Goal: Book appointment/travel/reservation

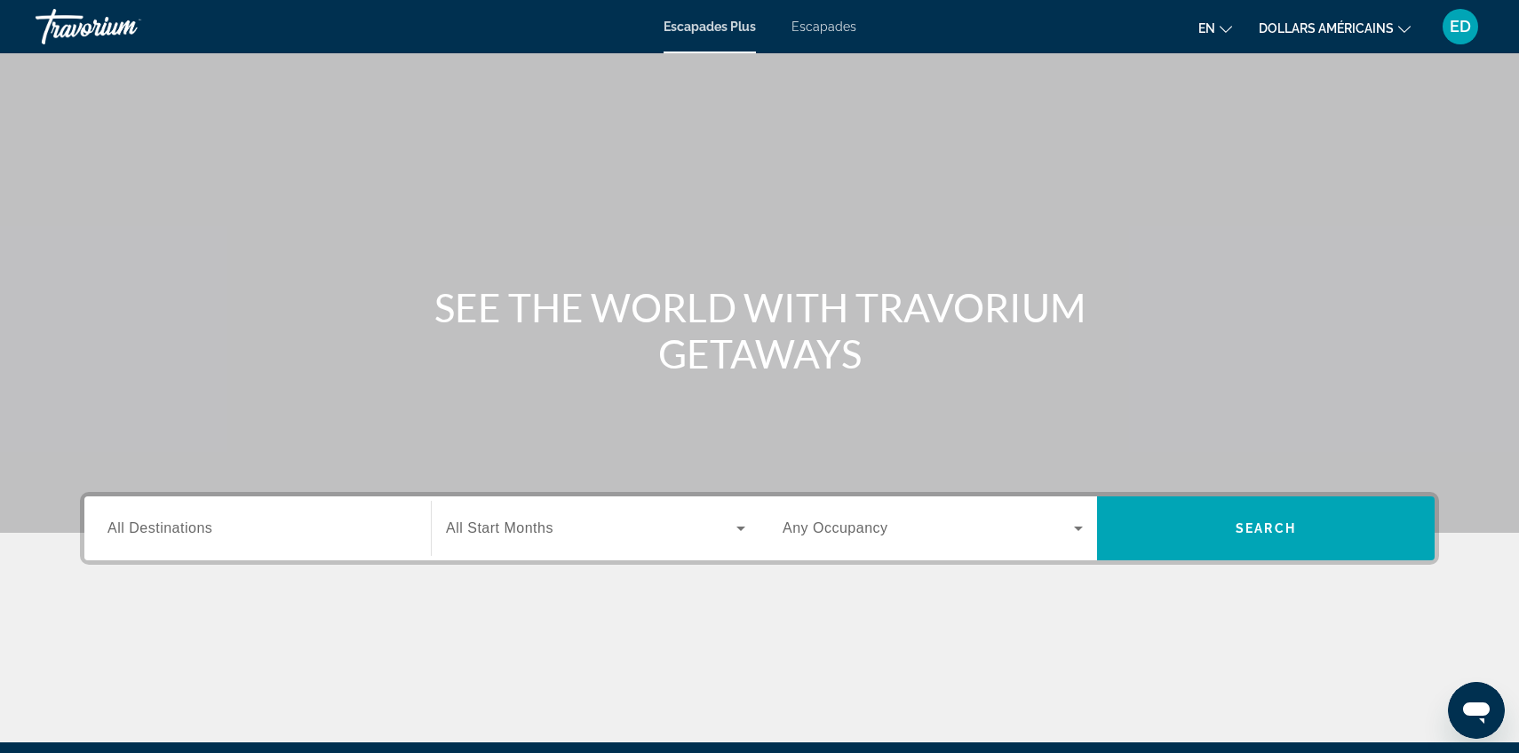
click at [1197, 228] on div "Contenu principal" at bounding box center [759, 266] width 1519 height 533
click at [870, 525] on span "Any Occupancy" at bounding box center [835, 527] width 106 height 15
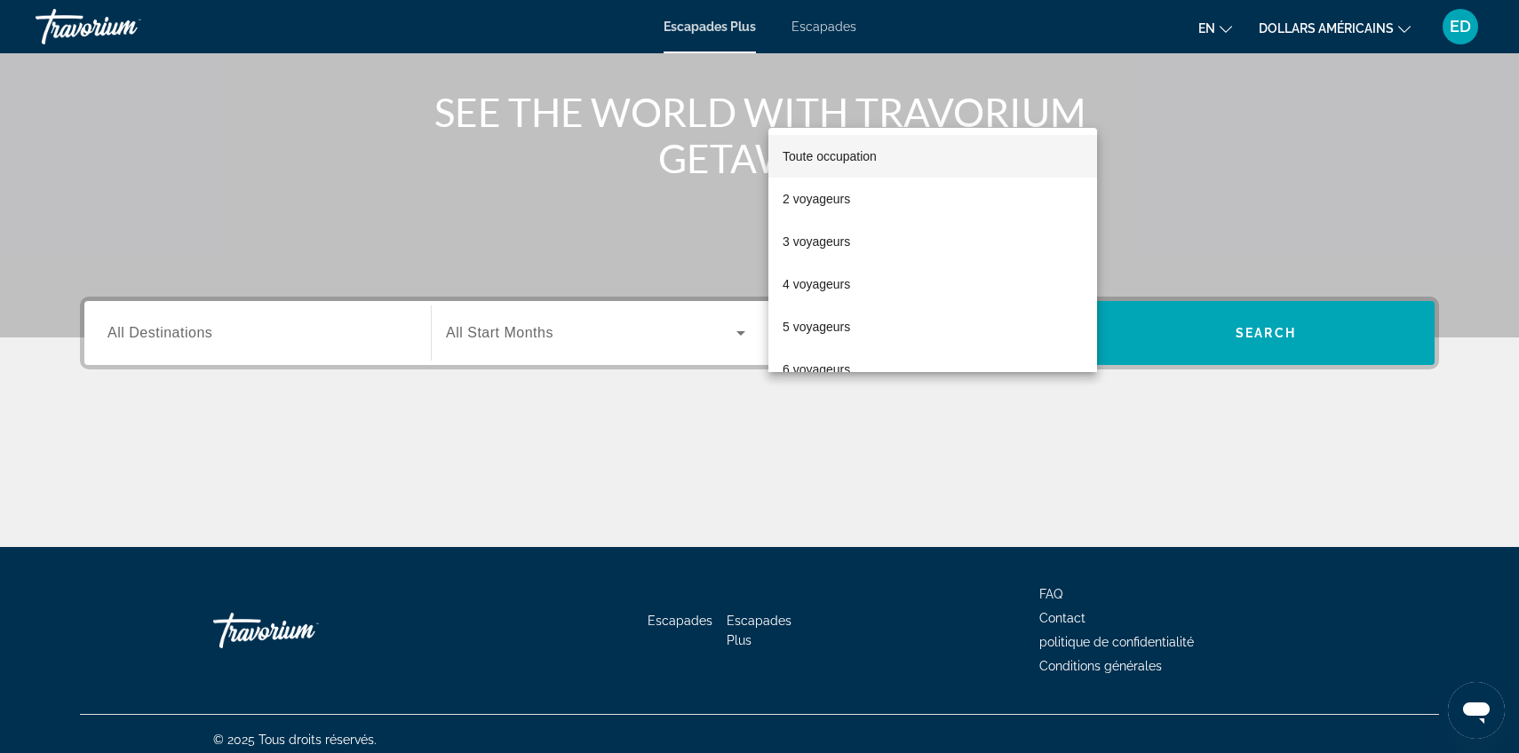
scroll to position [207, 0]
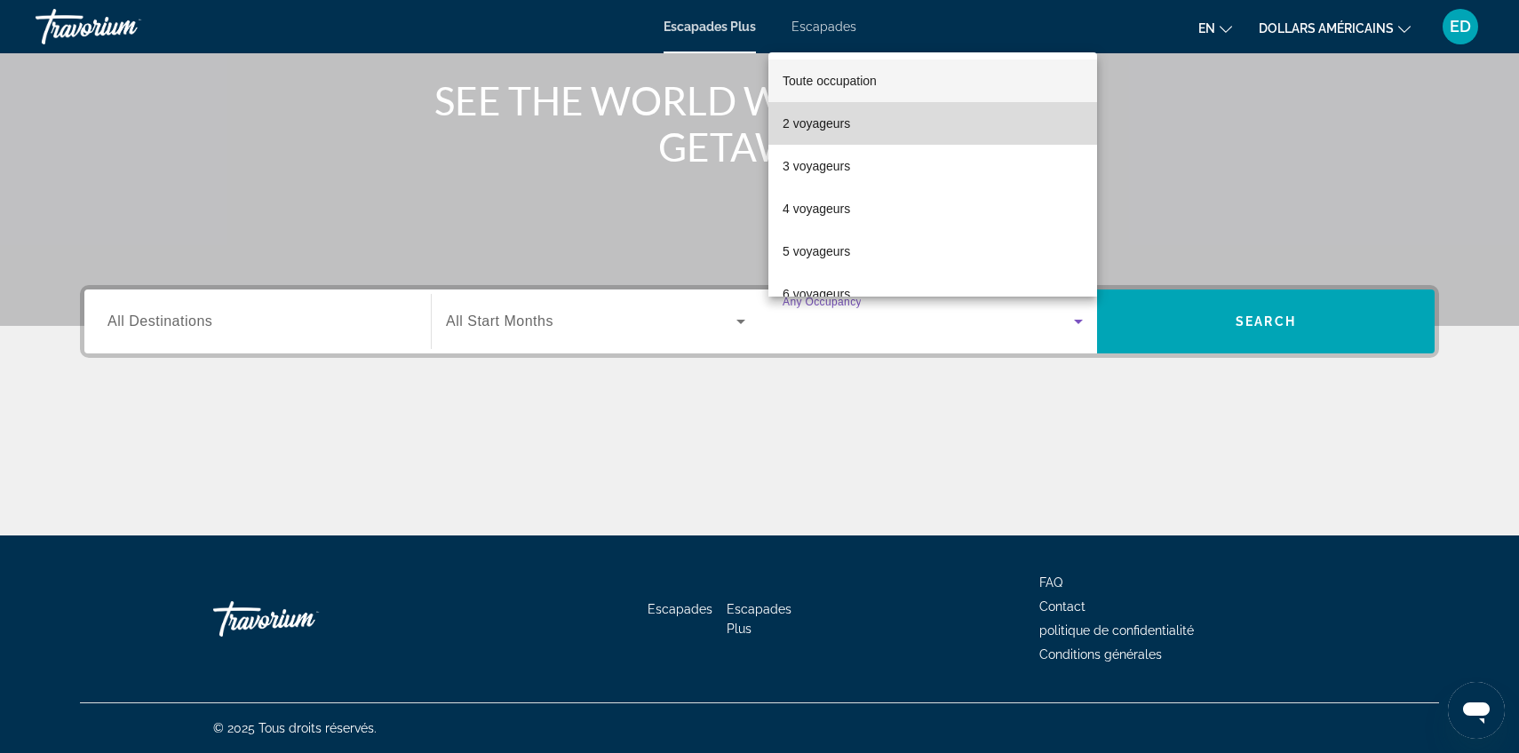
click at [855, 138] on mat-option "2 voyageurs" at bounding box center [932, 123] width 329 height 43
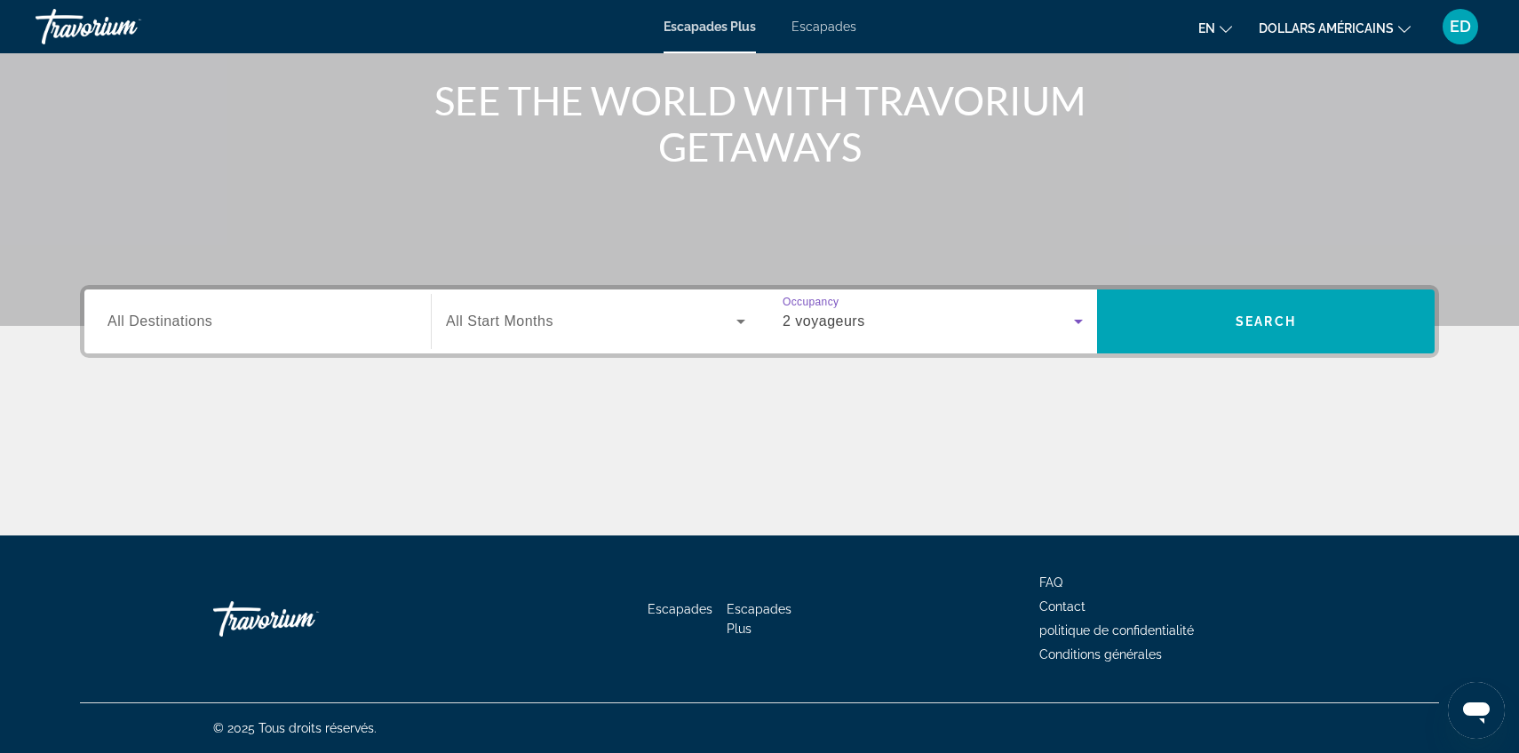
click at [548, 339] on div "Widget de recherche" at bounding box center [595, 322] width 299 height 50
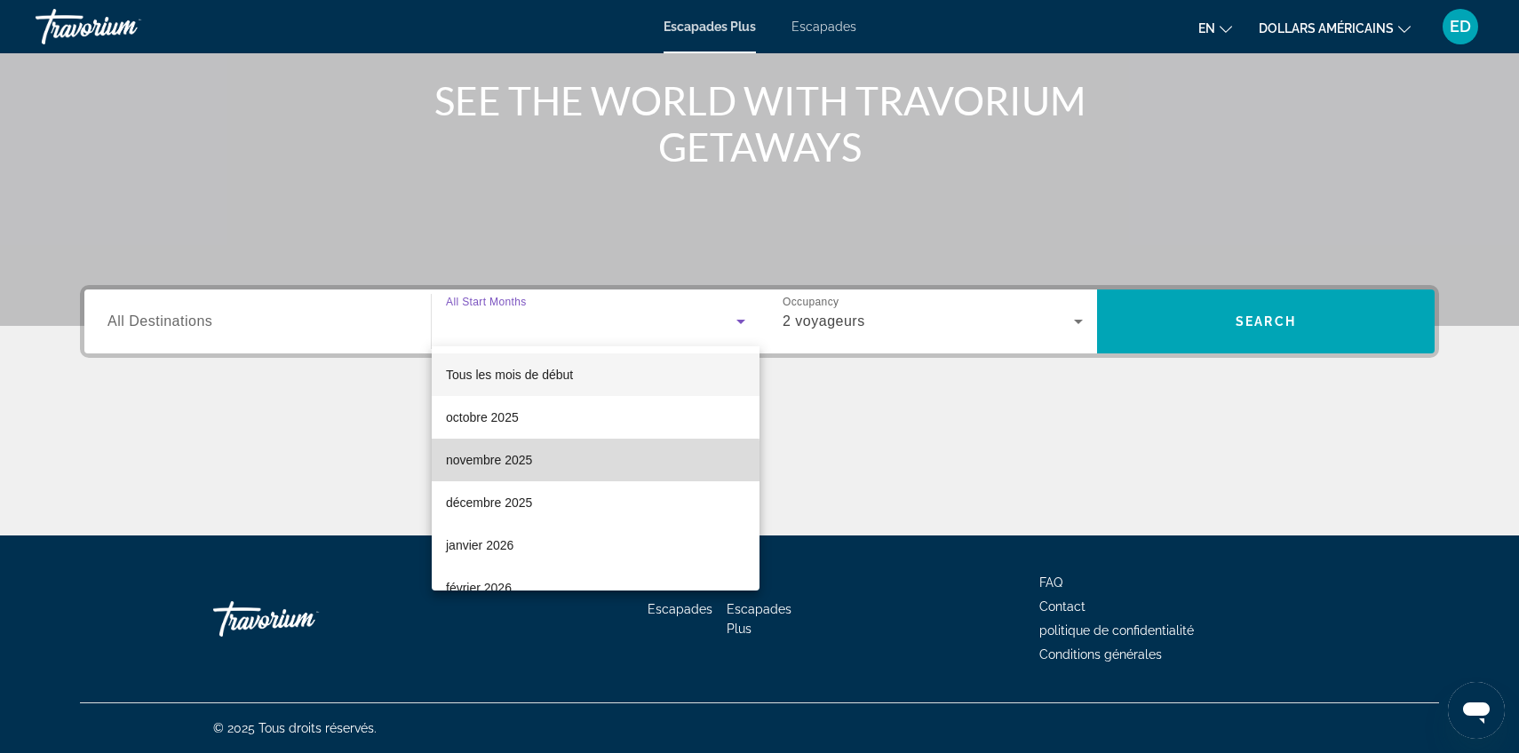
click at [535, 470] on mat-option "novembre 2025" at bounding box center [596, 460] width 328 height 43
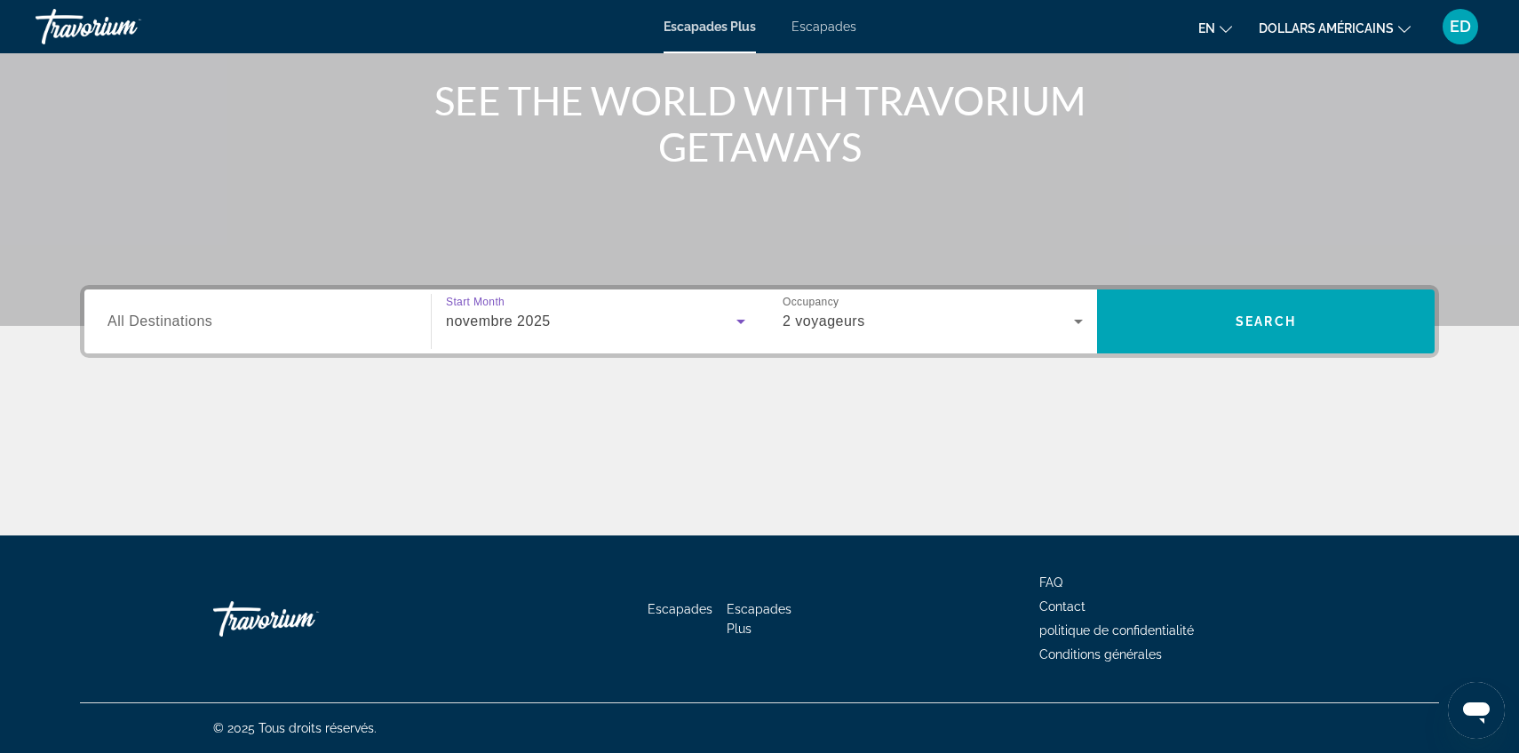
click at [290, 321] on input "Destination All Destinations" at bounding box center [257, 322] width 300 height 21
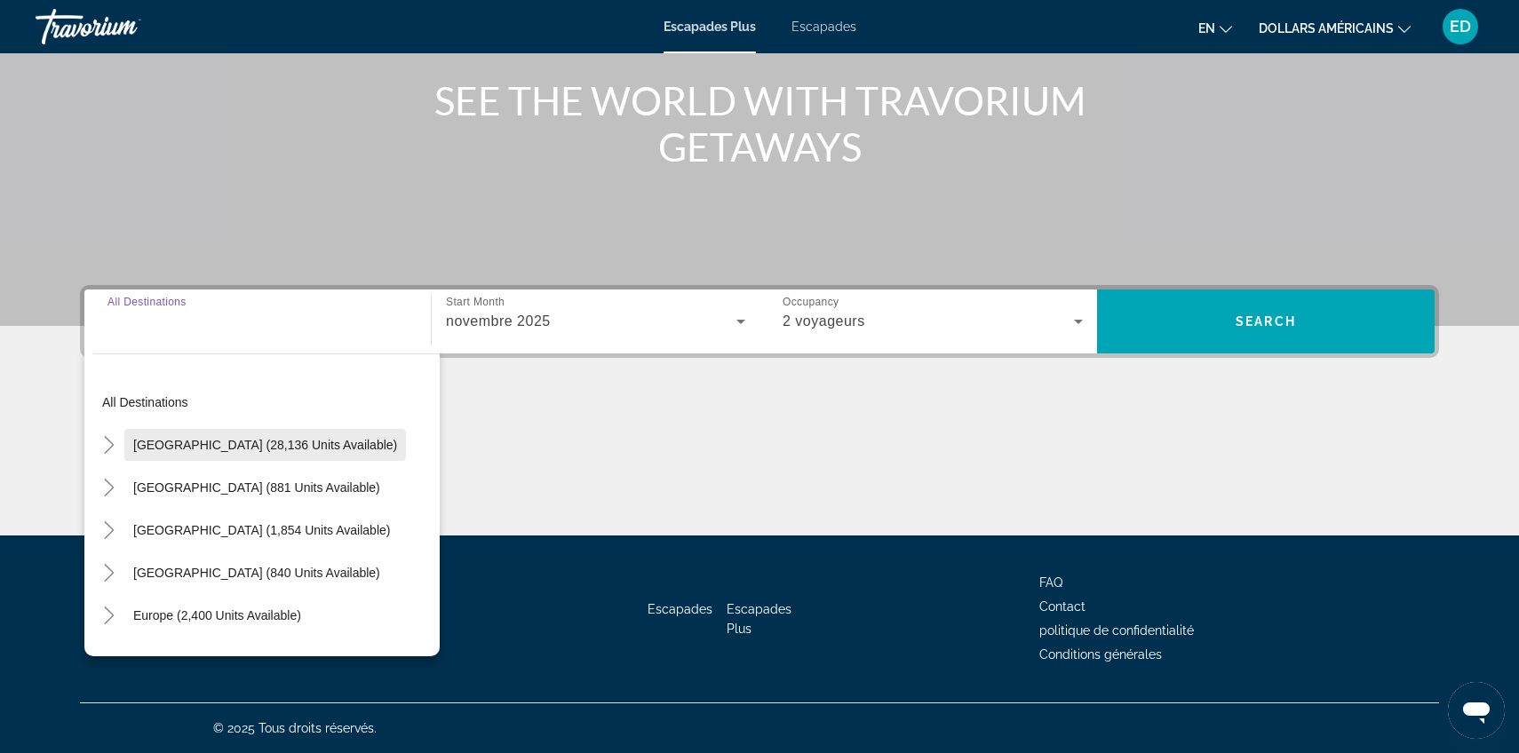
click at [131, 444] on span "Widget de recherche" at bounding box center [265, 445] width 282 height 43
type input "**********"
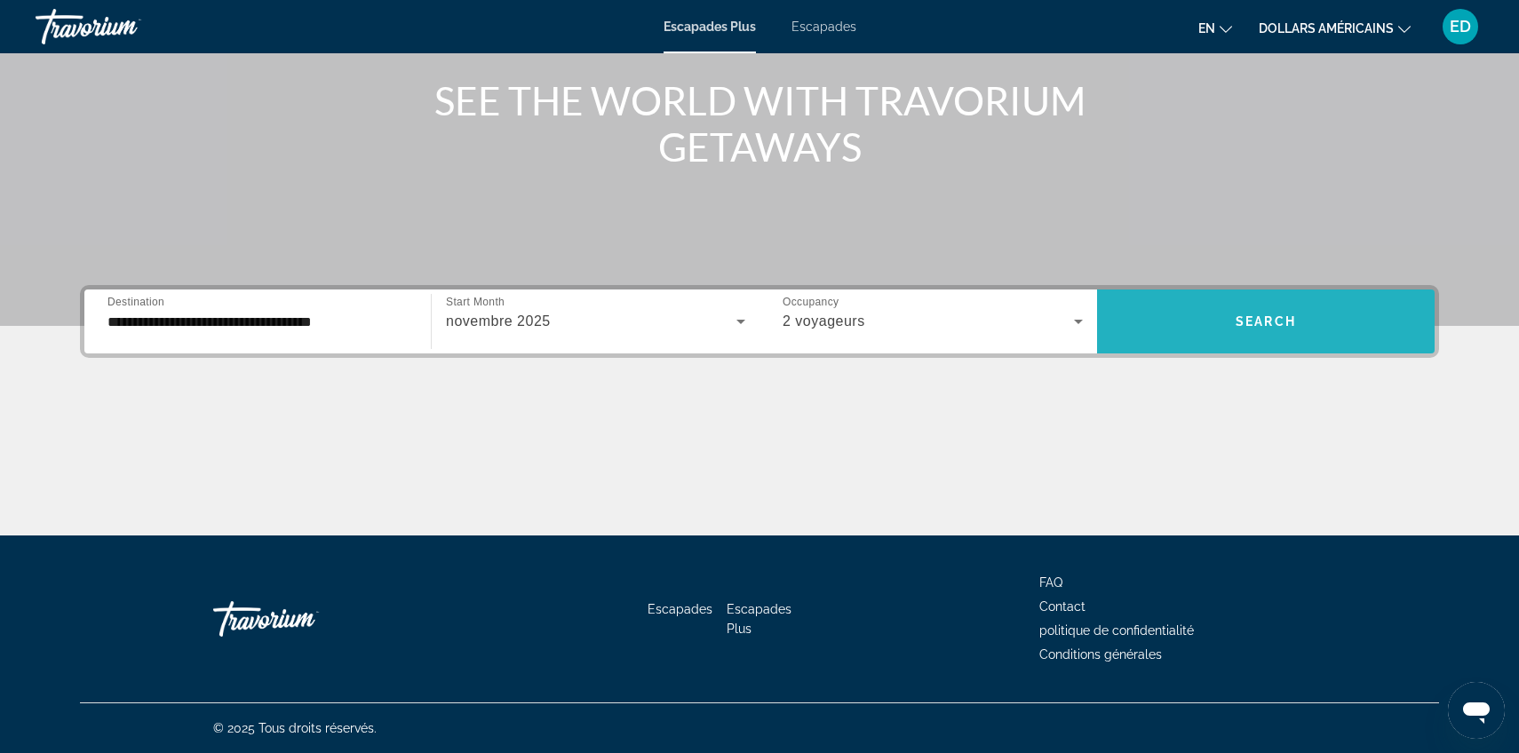
click at [1278, 342] on span "Widget de recherche" at bounding box center [1266, 321] width 338 height 43
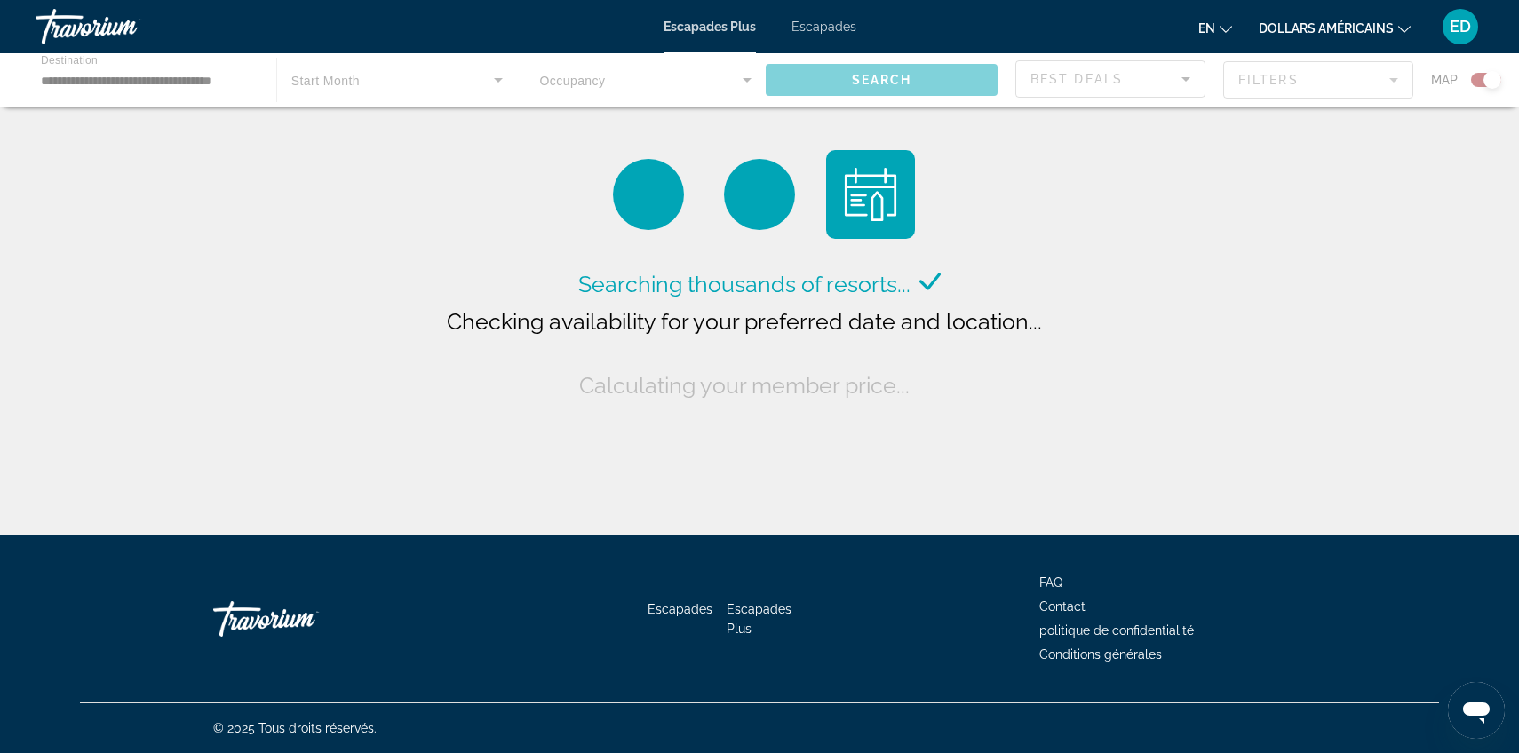
click at [1227, 27] on icon "Changer de langue" at bounding box center [1225, 29] width 12 height 12
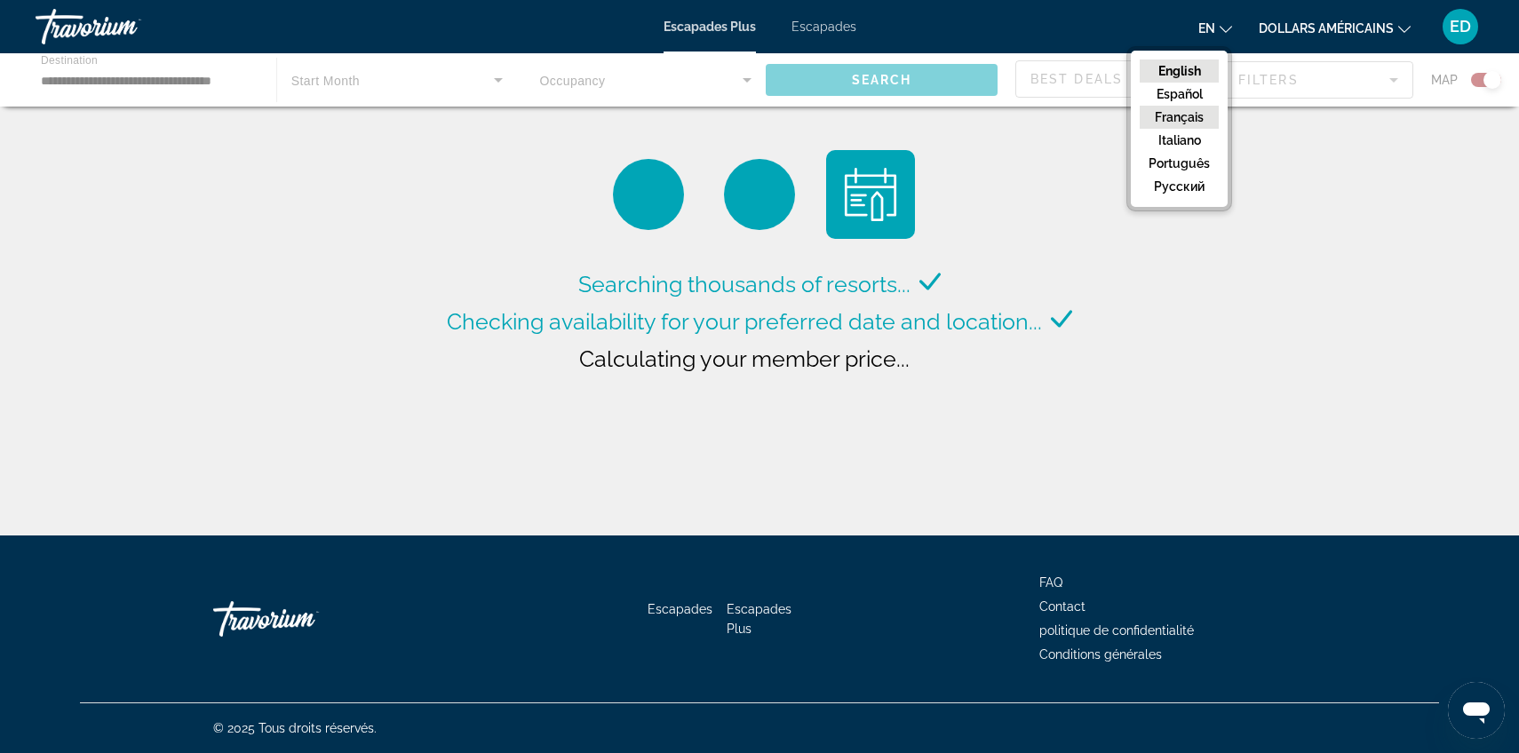
click at [1208, 120] on button "Français" at bounding box center [1179, 117] width 79 height 23
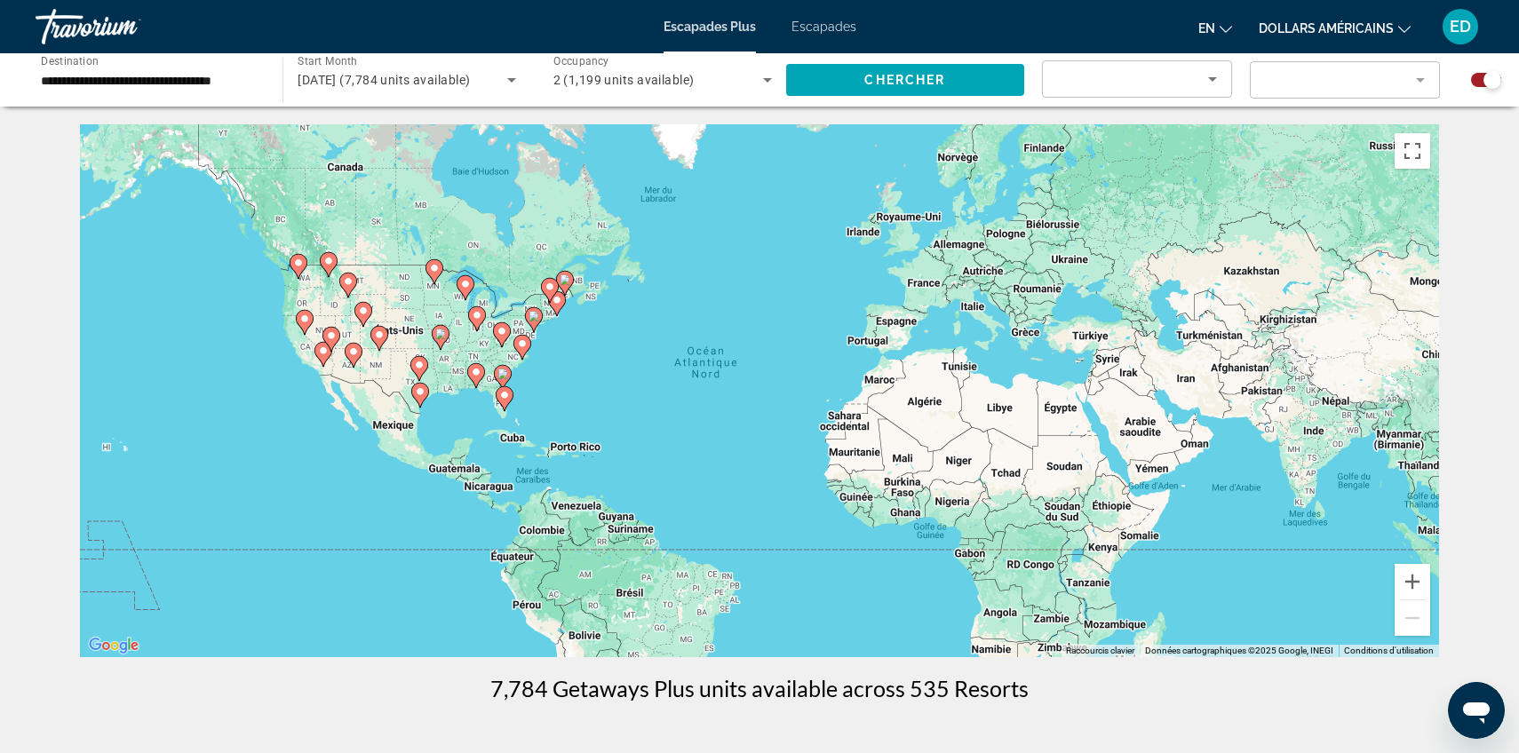
click at [1305, 33] on font "dollars américains" at bounding box center [1326, 28] width 135 height 14
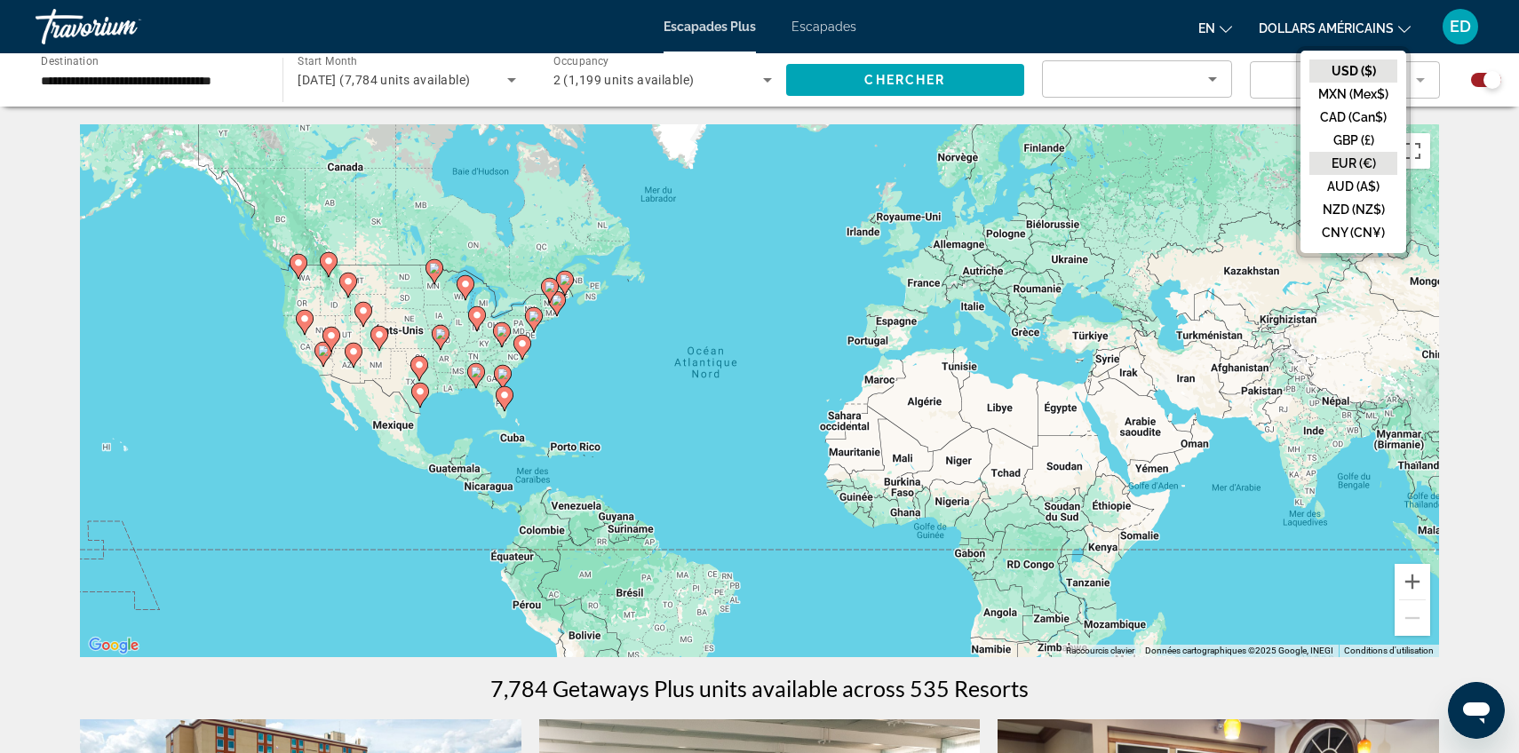
click at [1328, 164] on button "EUR (€)" at bounding box center [1353, 163] width 88 height 23
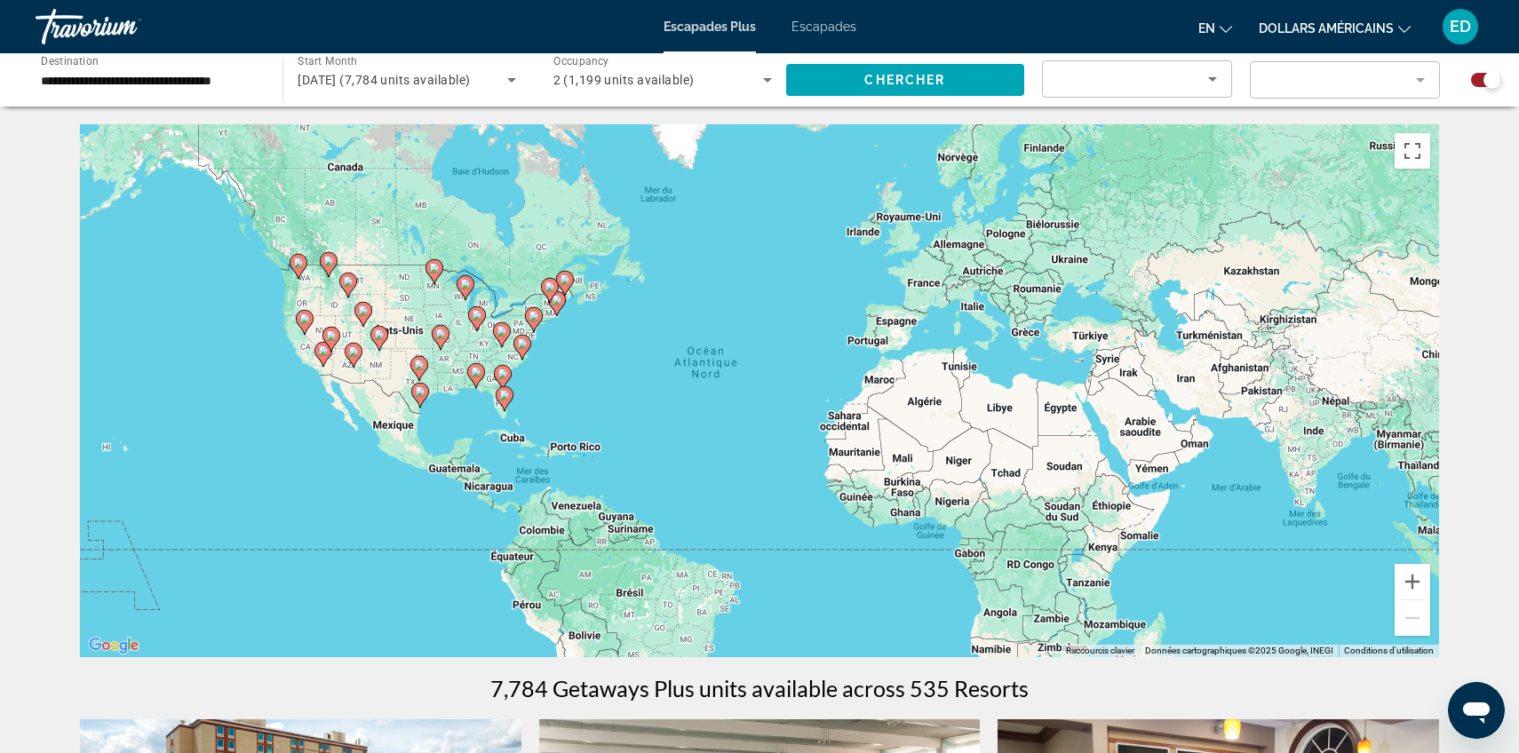
click at [1212, 36] on button "en English Español Français Italiano Português русский" at bounding box center [1215, 28] width 34 height 26
click at [1213, 36] on button "en English Español Français Italiano Português русский" at bounding box center [1215, 28] width 34 height 26
click at [506, 395] on image "Contenu principal" at bounding box center [504, 395] width 11 height 11
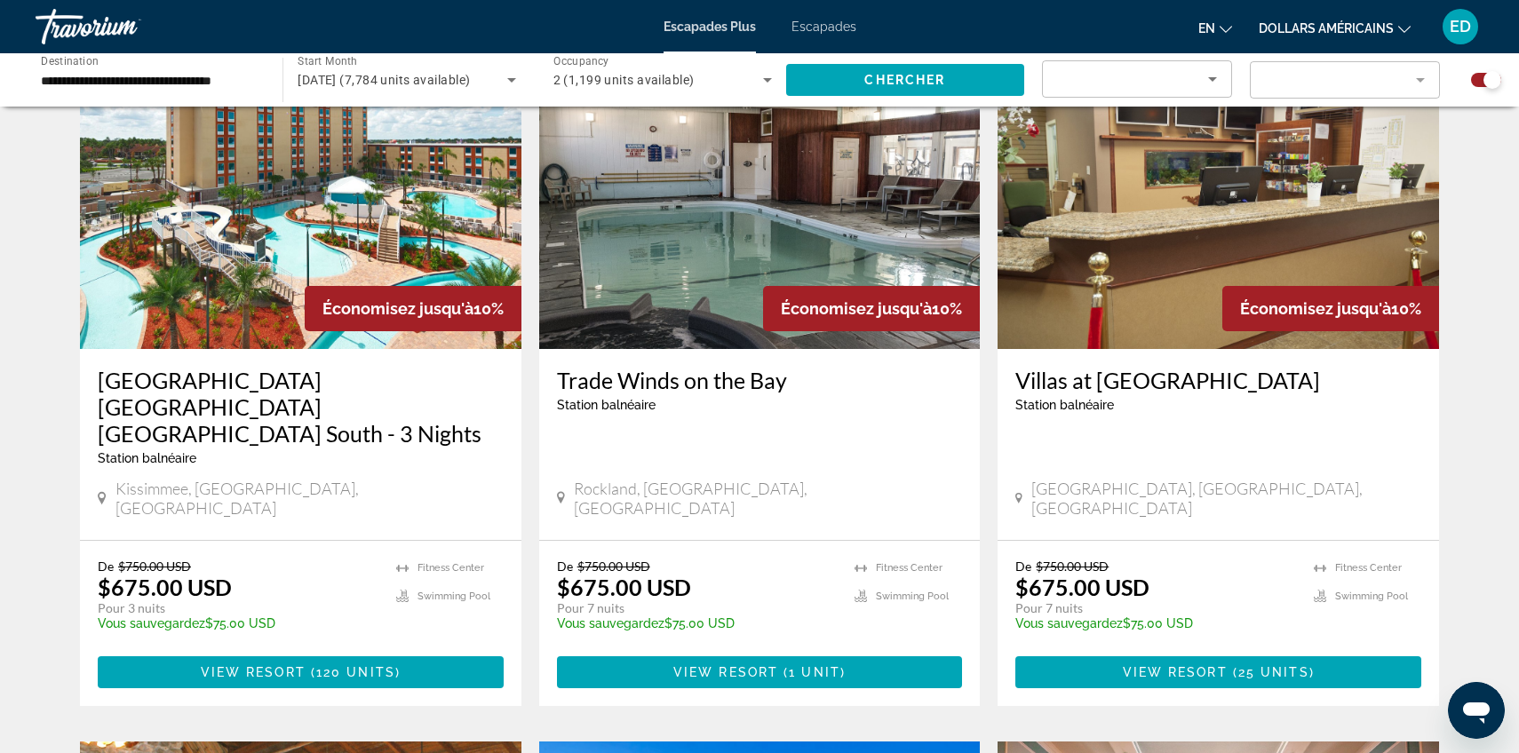
scroll to position [672, 0]
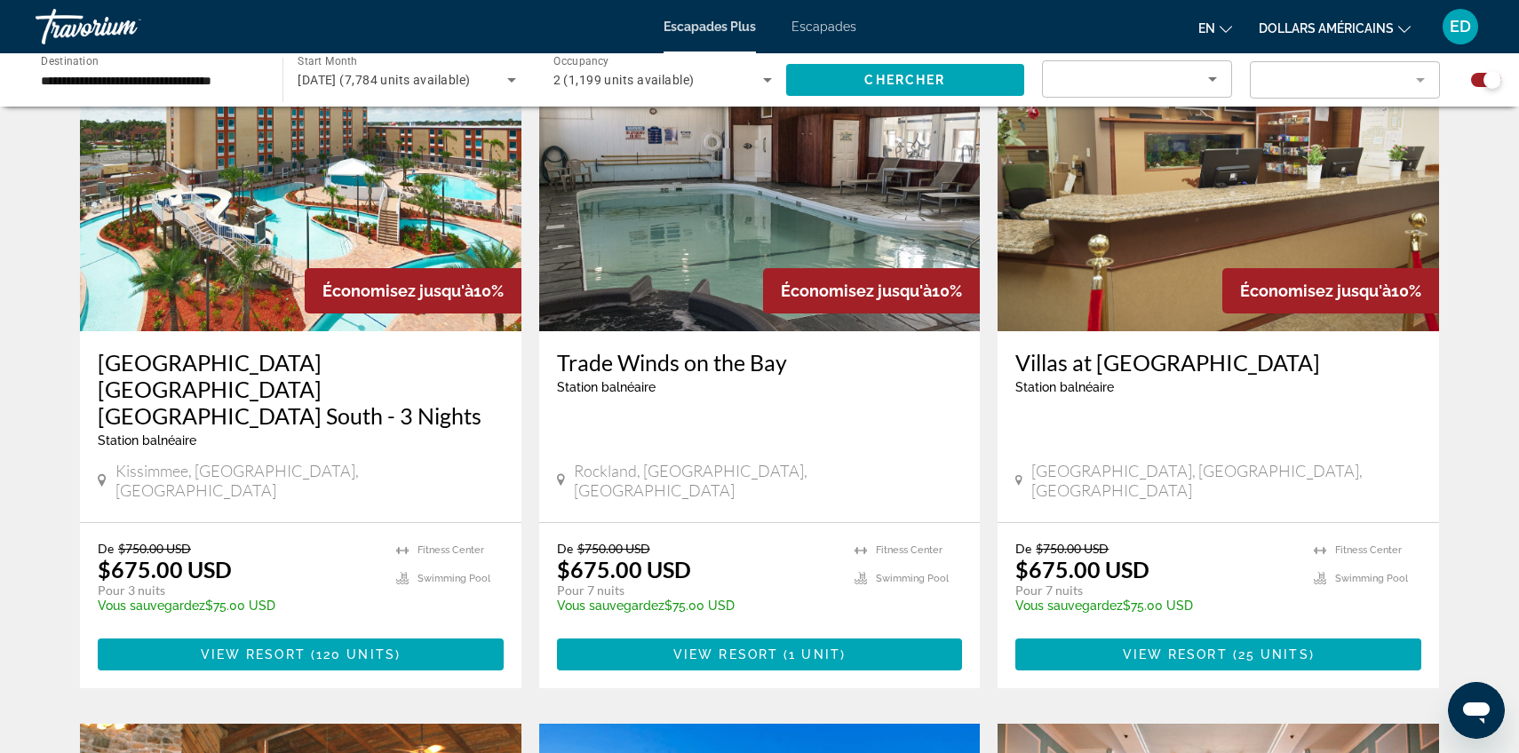
click at [1279, 31] on font "dollars américains" at bounding box center [1326, 28] width 135 height 14
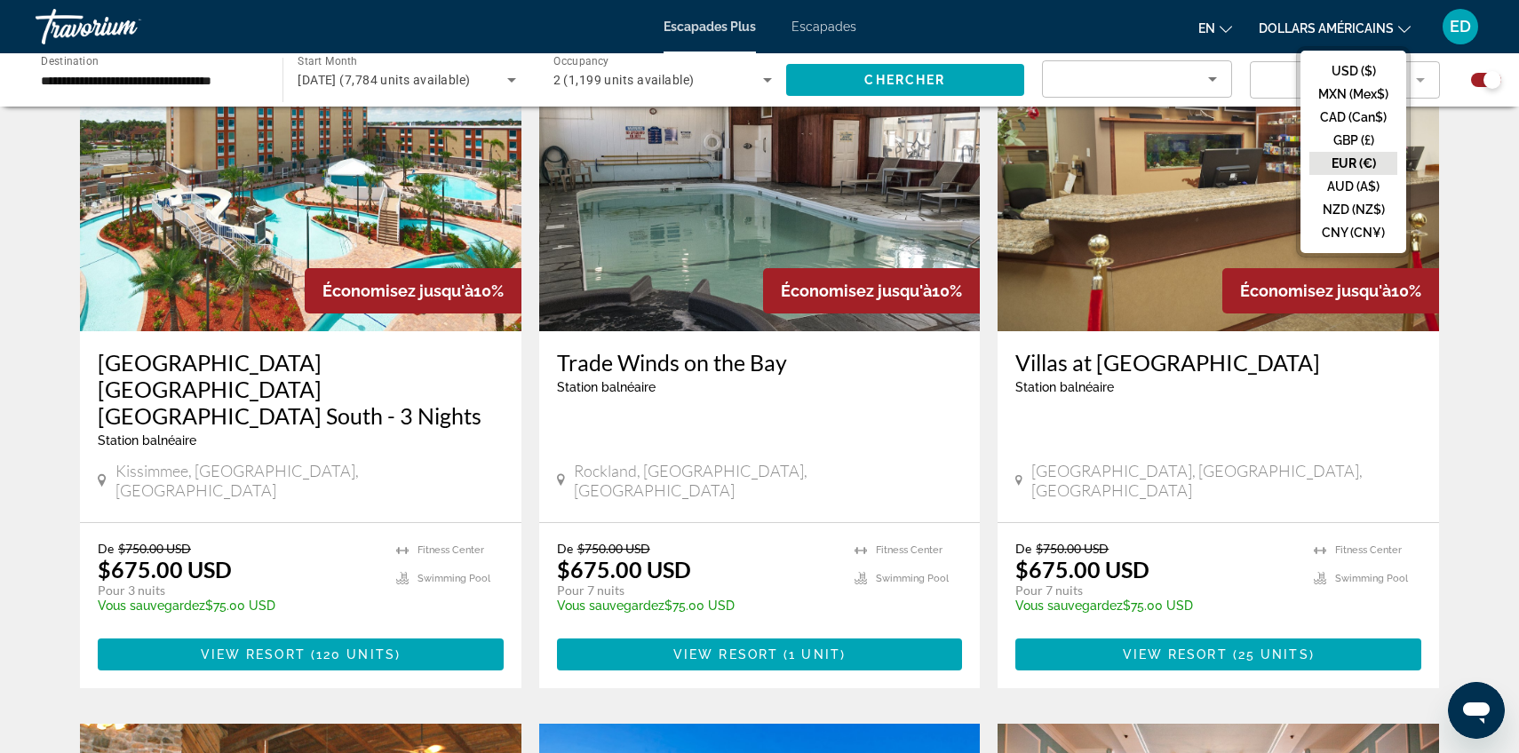
click at [1343, 167] on button "EUR (€)" at bounding box center [1353, 163] width 88 height 23
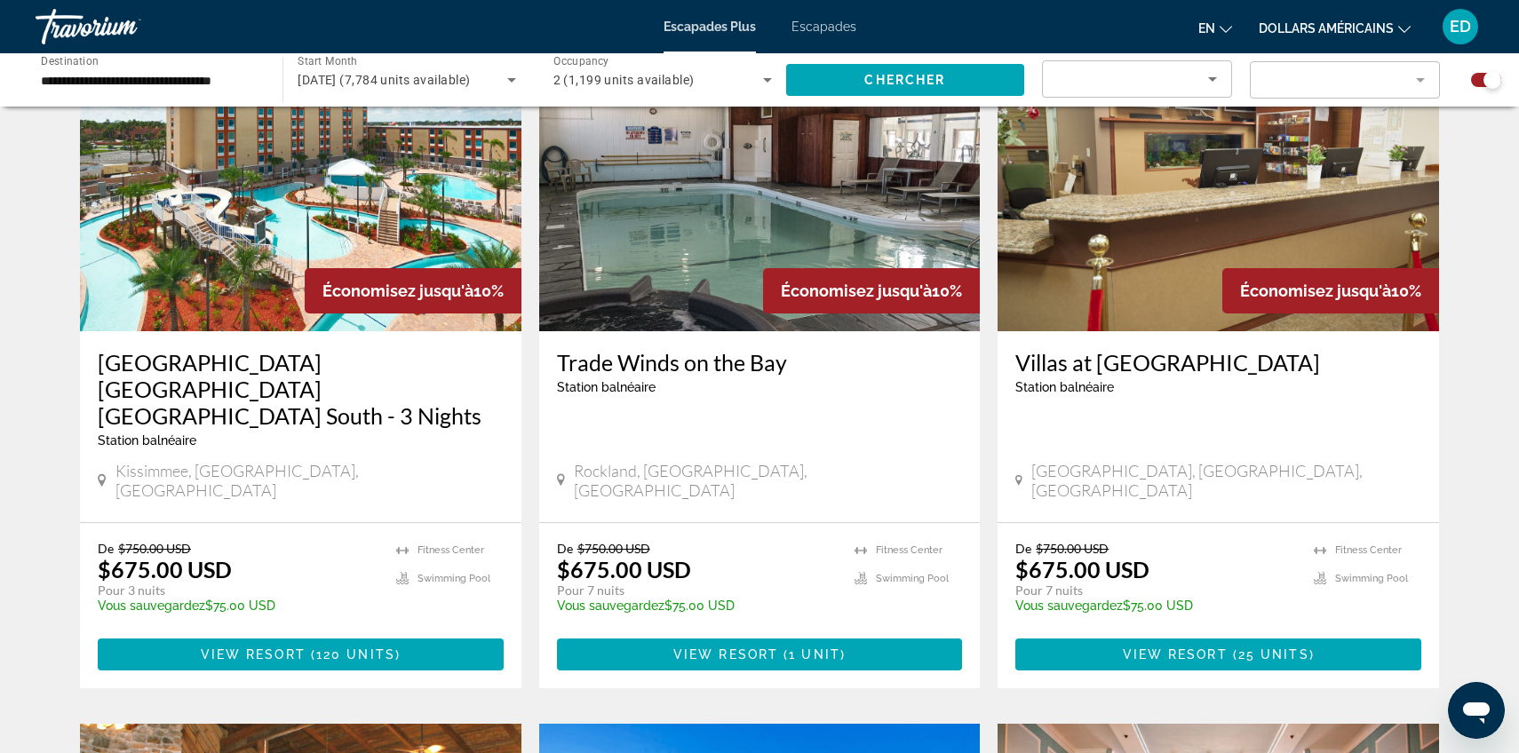
click at [1195, 20] on div "en English Español Français Italiano Português русский dollars américains USD (…" at bounding box center [1179, 26] width 610 height 37
click at [1205, 28] on font "en" at bounding box center [1206, 28] width 17 height 14
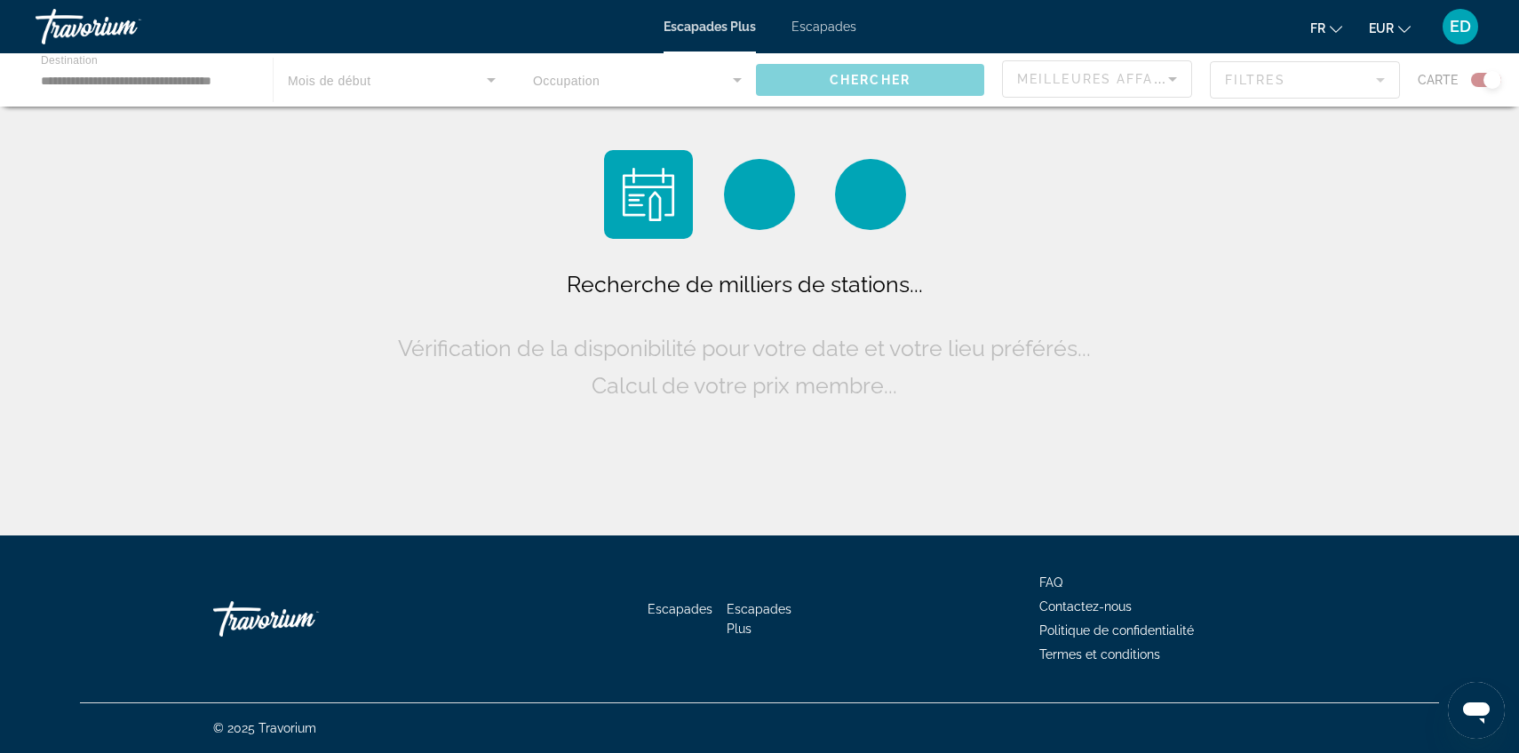
click at [1410, 35] on ul "fr Anglais Espagnol Français italien Portugais russe EUR USD ($) MXN ([GEOGRAPH…" at bounding box center [1373, 26] width 127 height 28
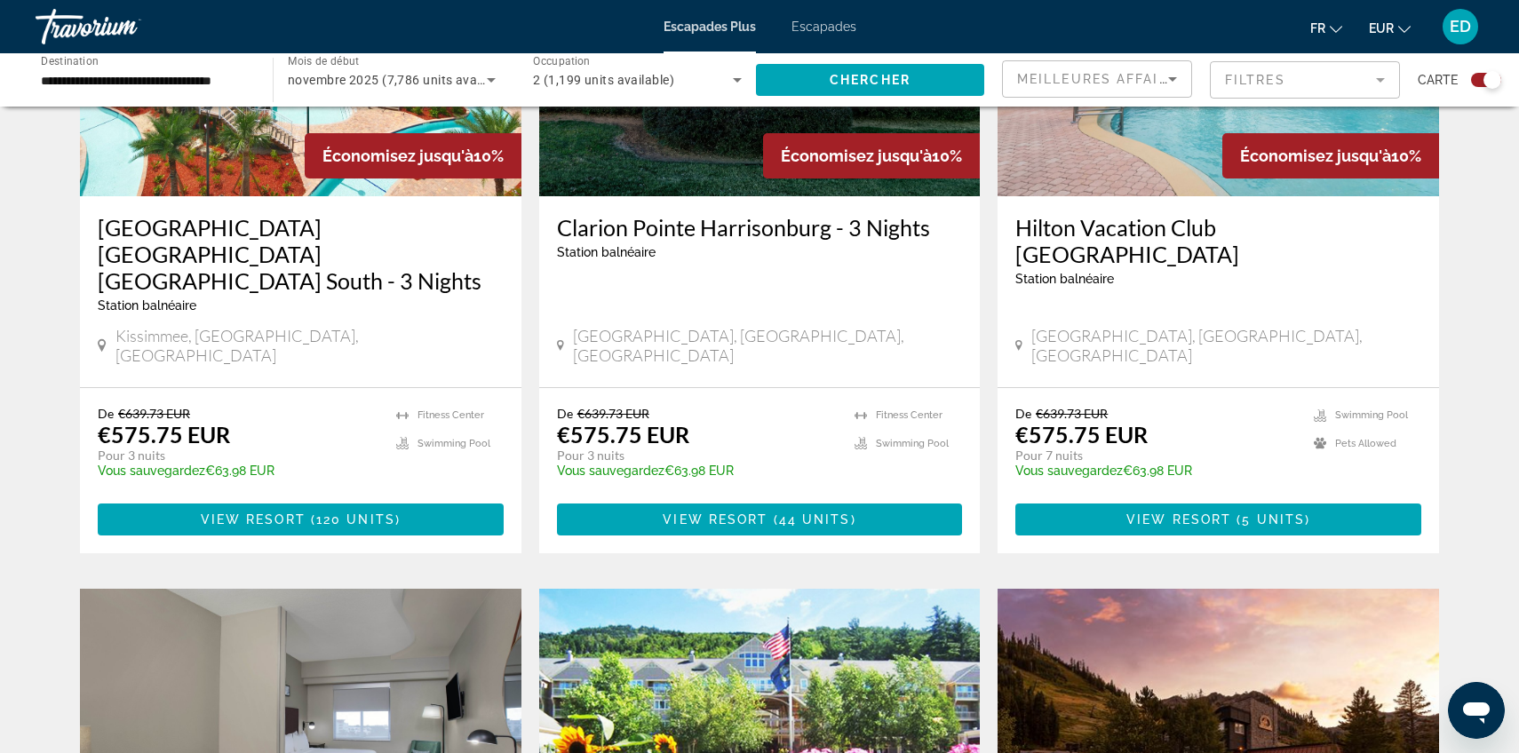
scroll to position [1481, 0]
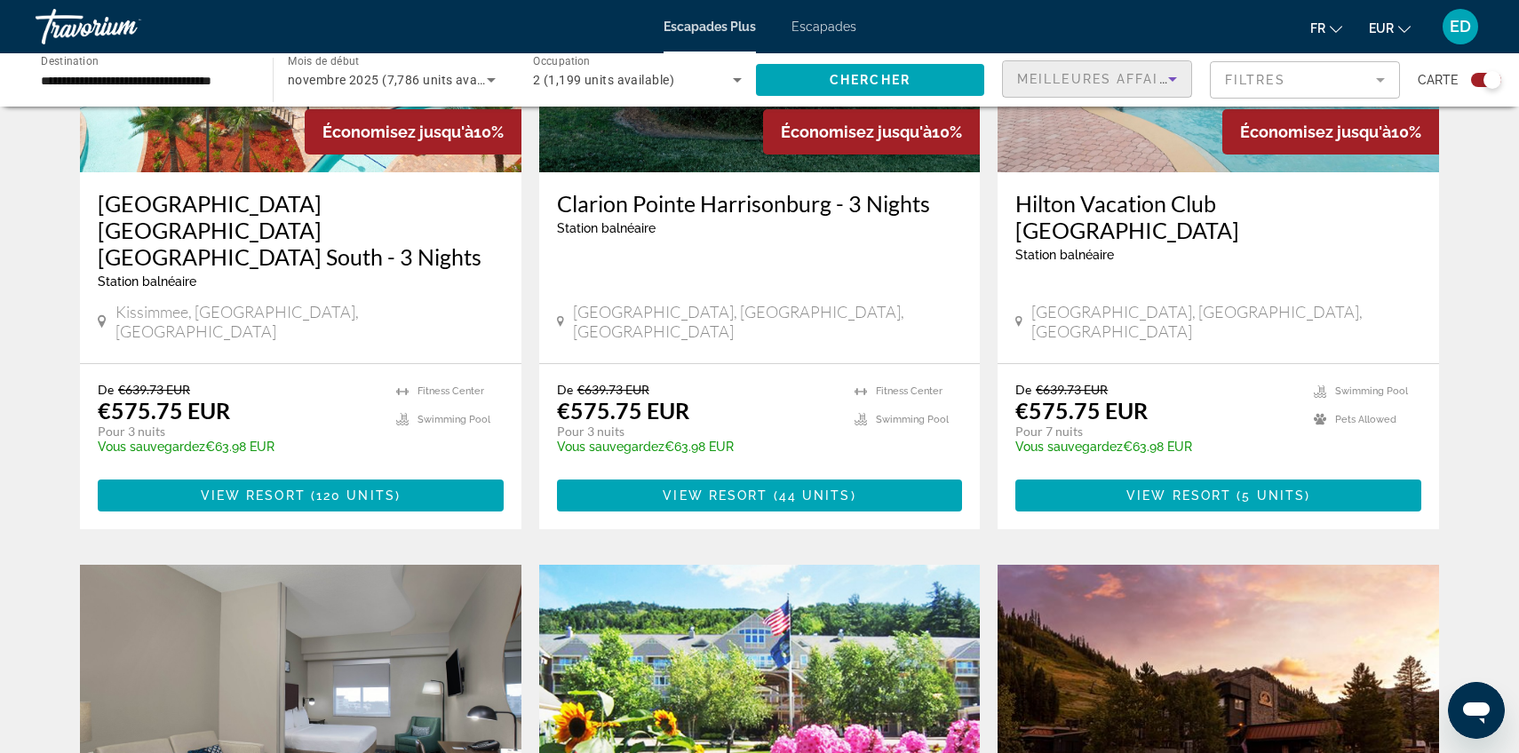
click at [1111, 83] on font "Meilleures affaires" at bounding box center [1102, 79] width 171 height 14
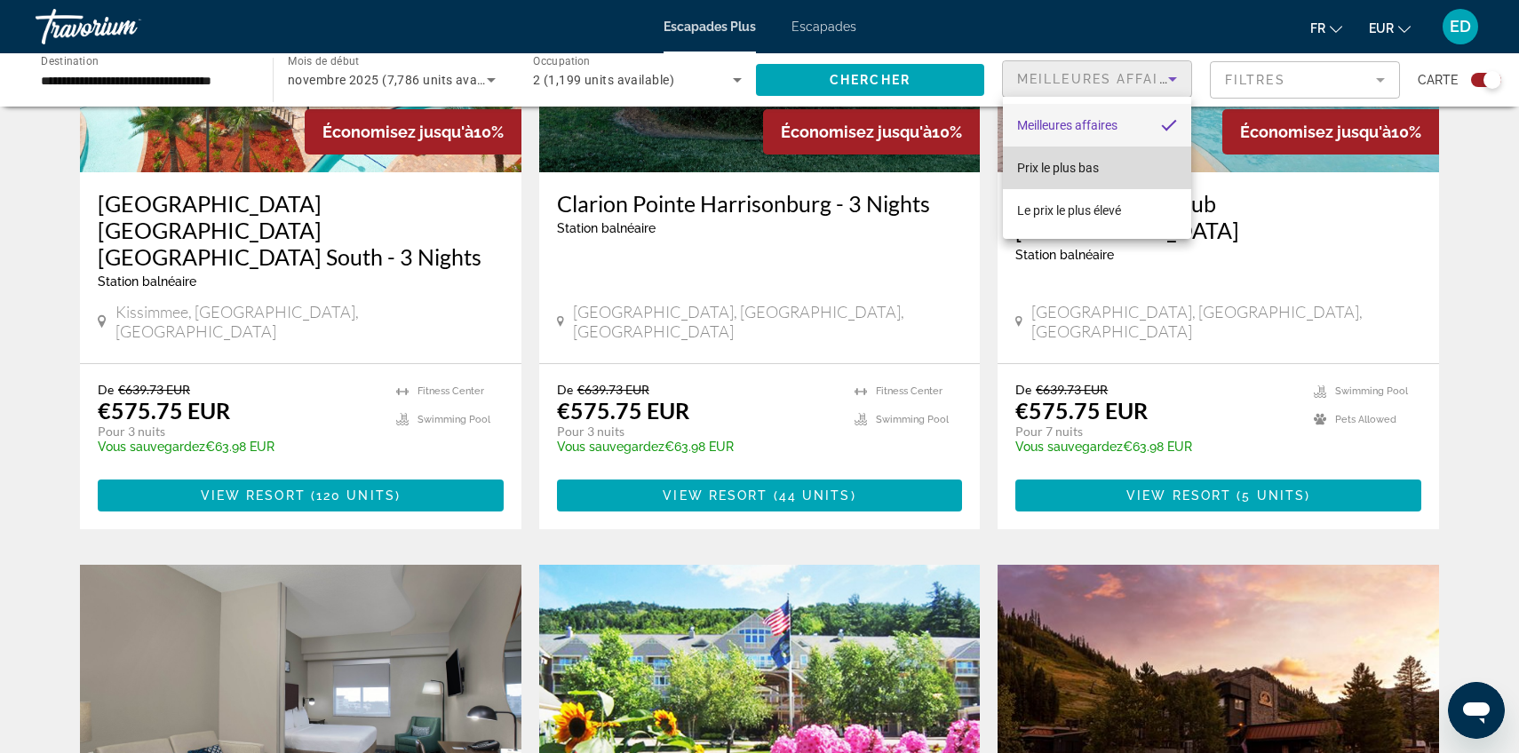
click at [1127, 182] on mat-option "Prix ​​​​le plus bas" at bounding box center [1097, 168] width 188 height 43
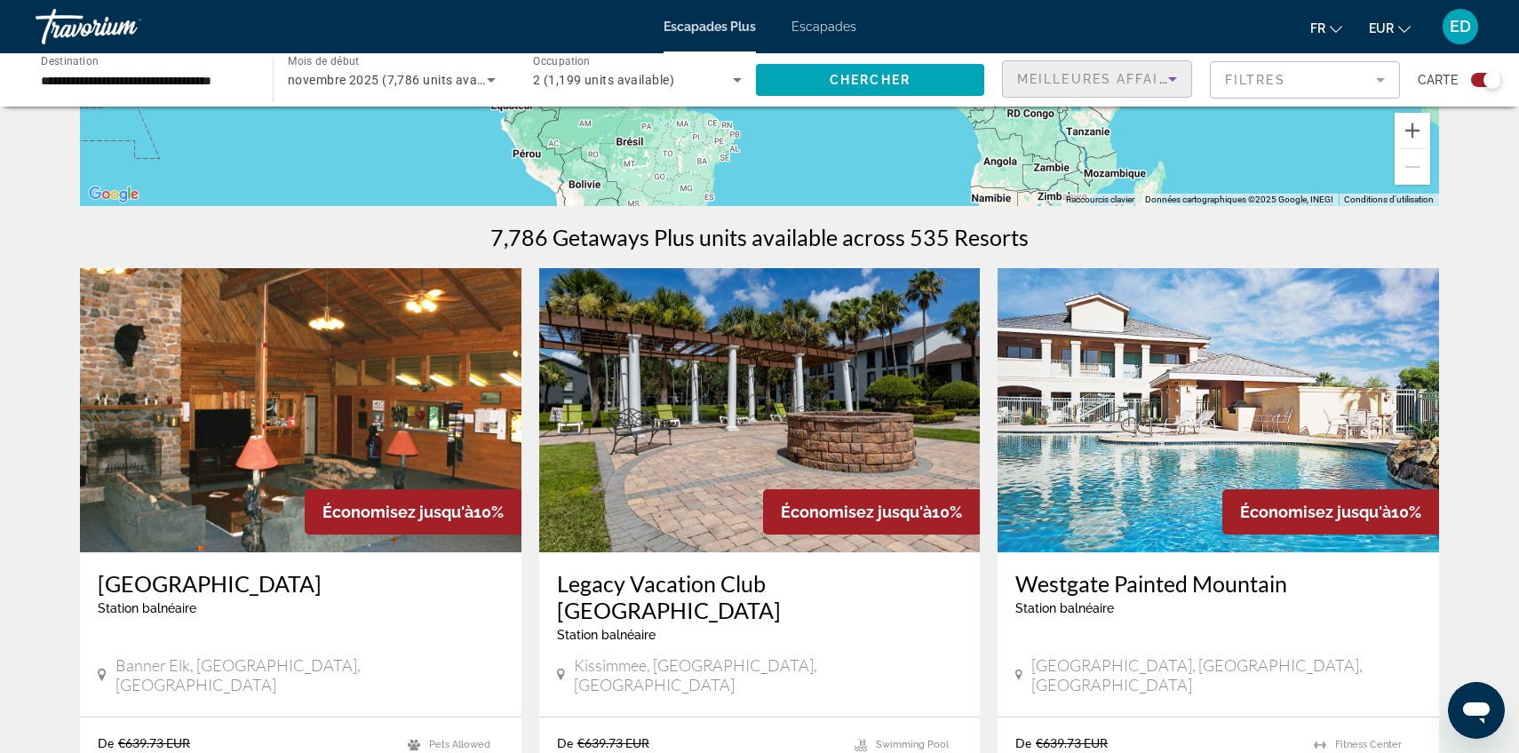
scroll to position [454, 0]
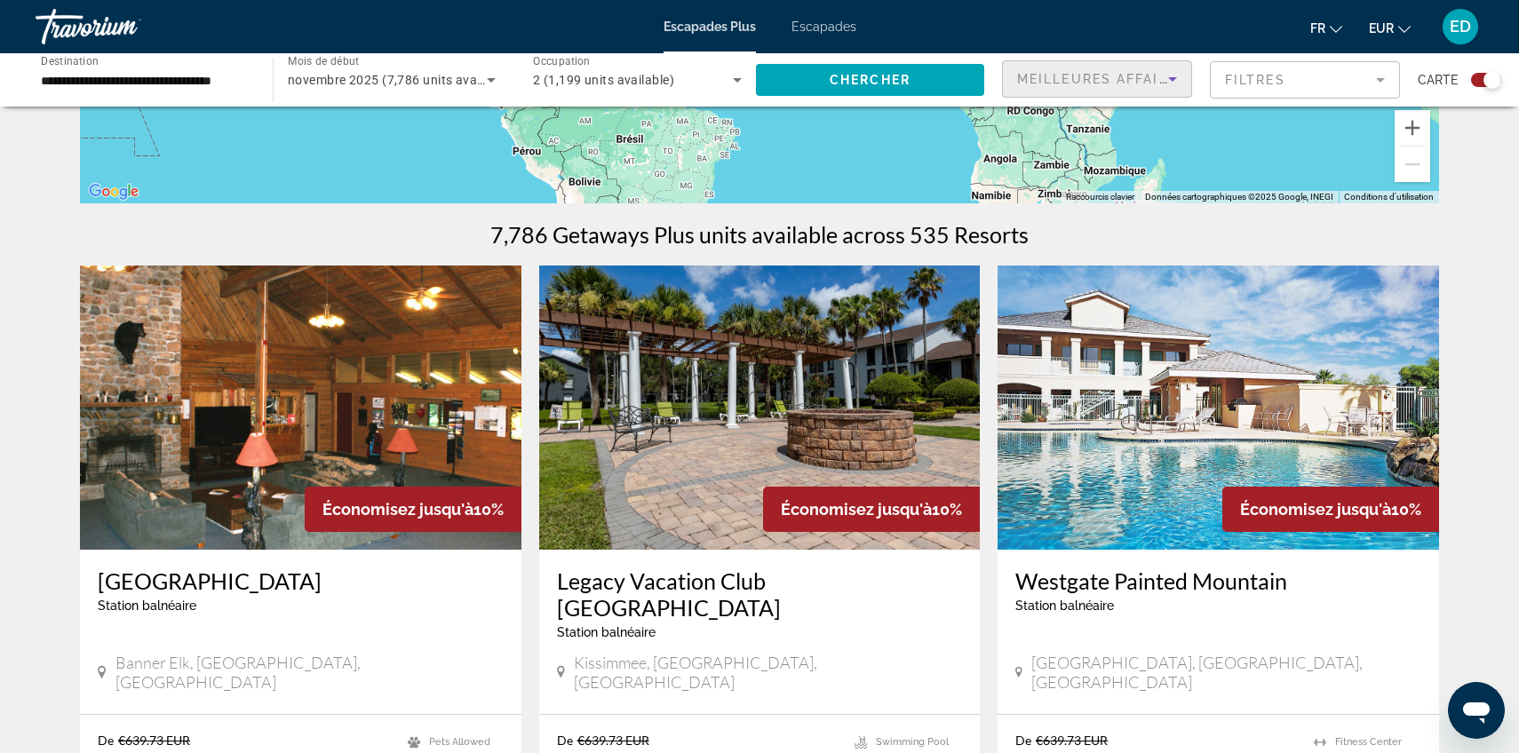
click at [1138, 84] on font "Meilleures affaires" at bounding box center [1102, 79] width 171 height 14
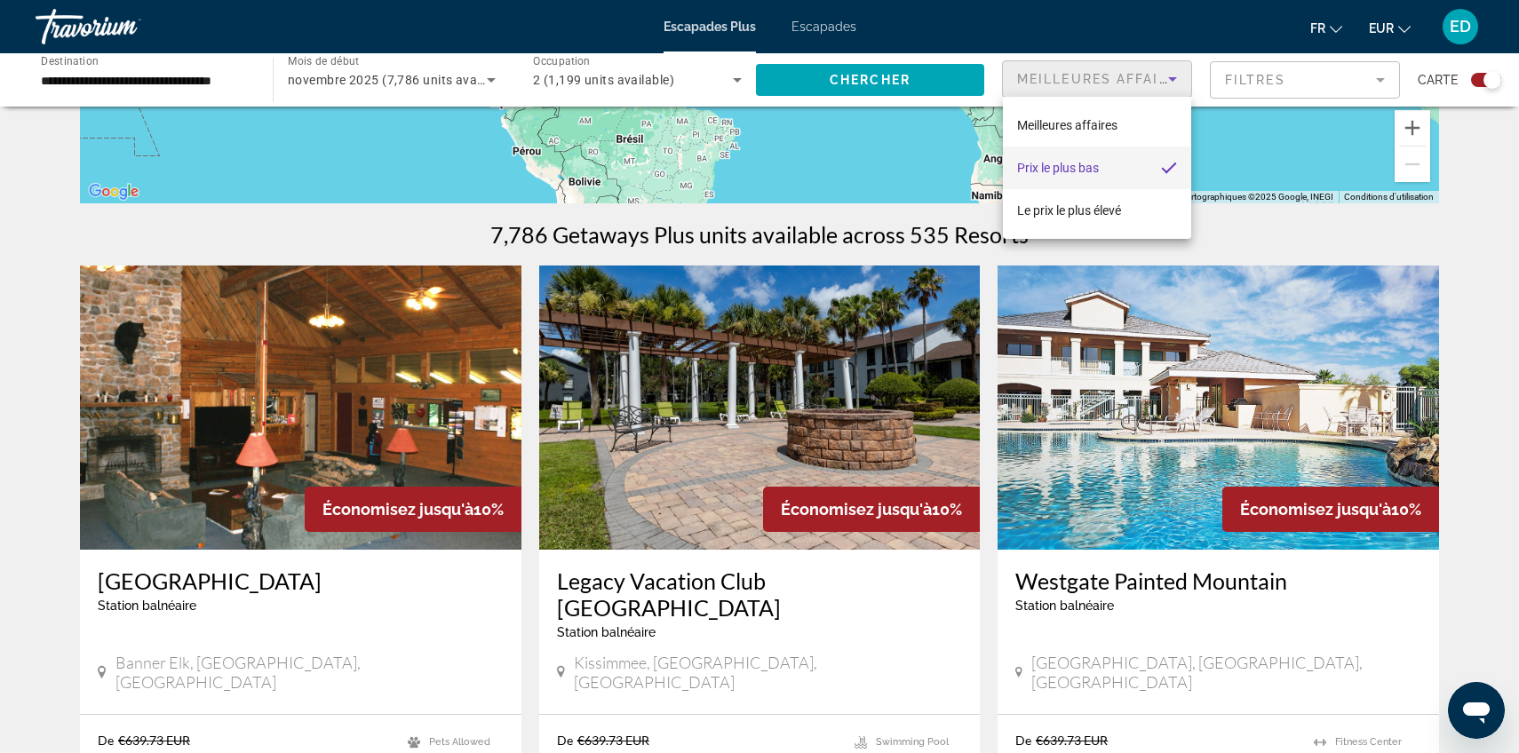
click at [1258, 75] on div at bounding box center [759, 376] width 1519 height 753
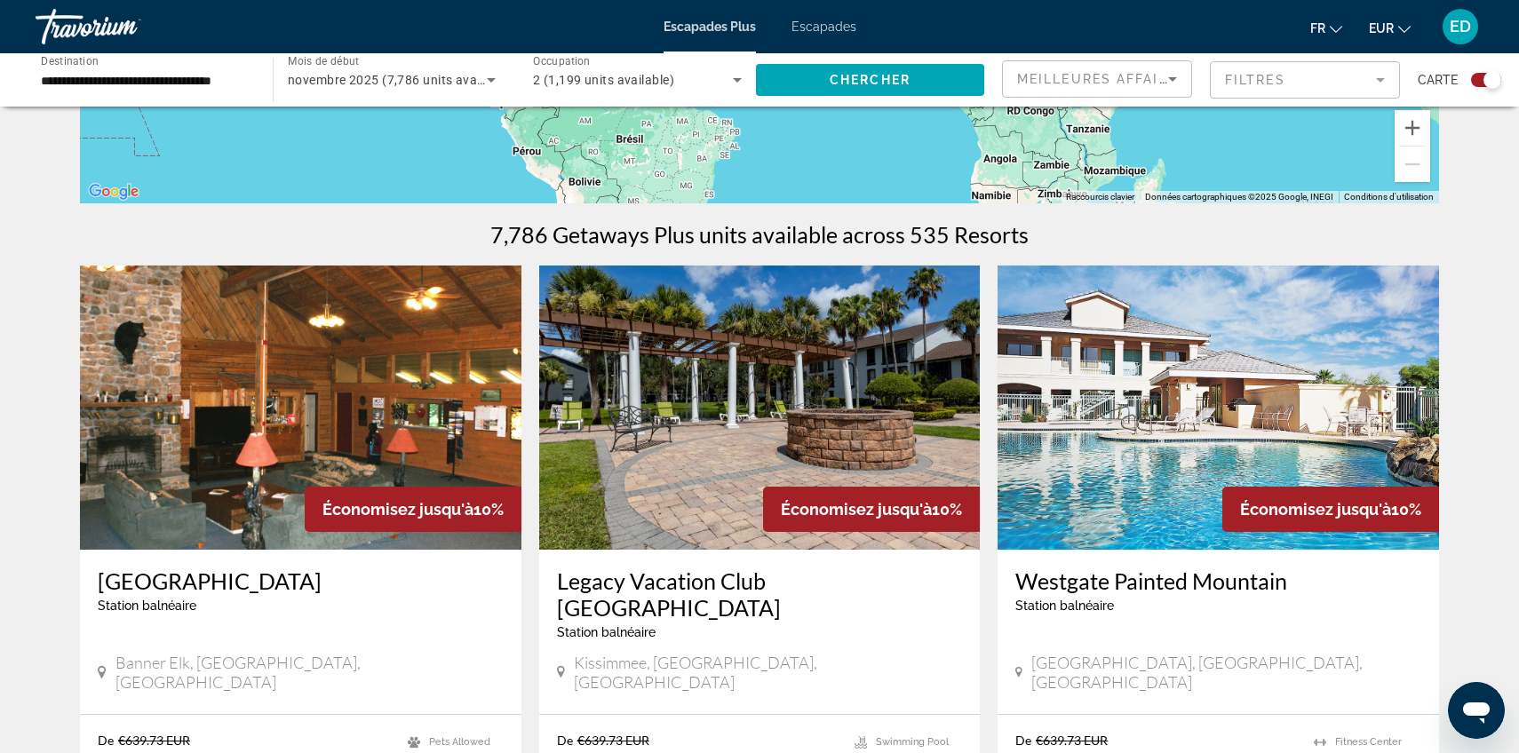
click at [1258, 79] on mat-form-field "Filtres" at bounding box center [1305, 79] width 190 height 37
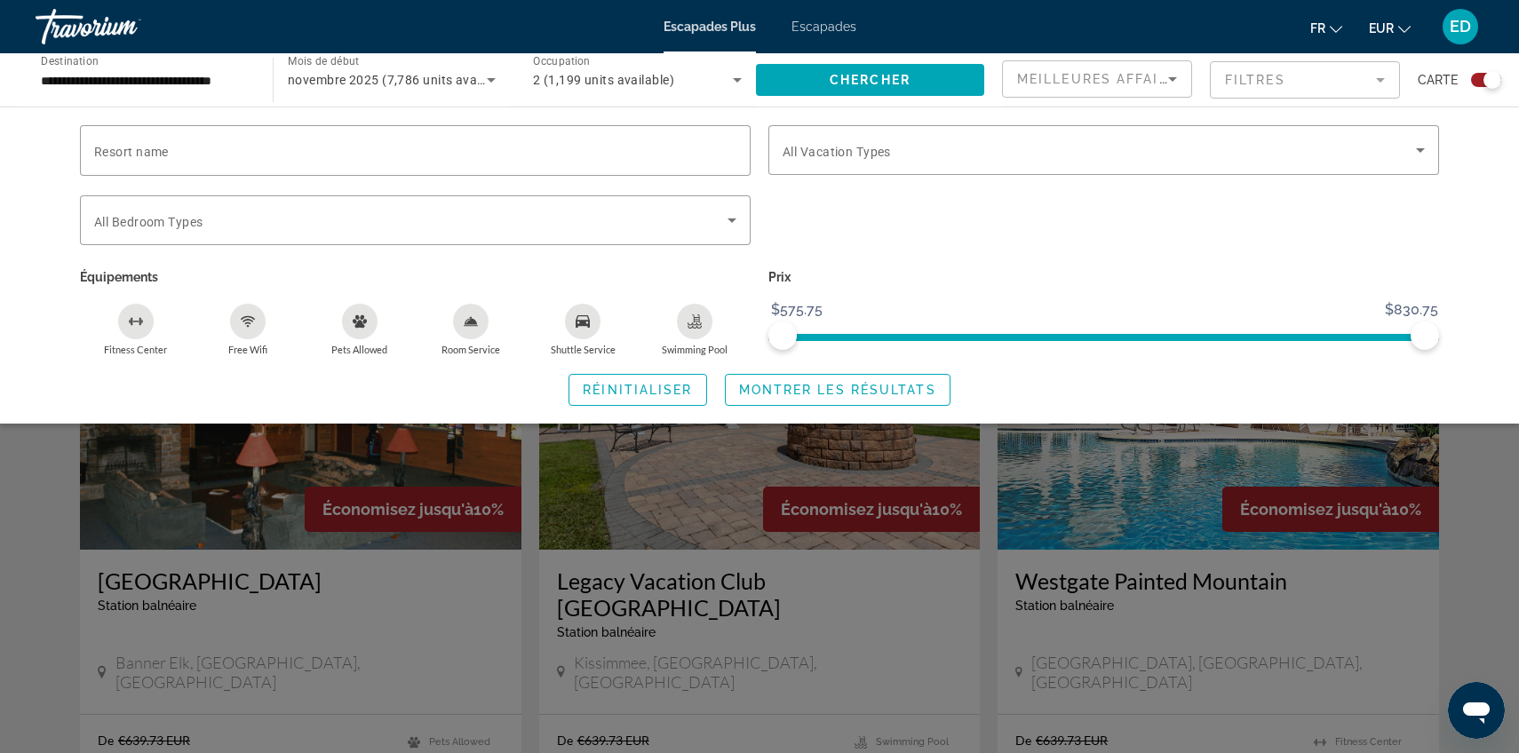
click at [1254, 79] on mat-form-field "Filtres" at bounding box center [1305, 79] width 190 height 37
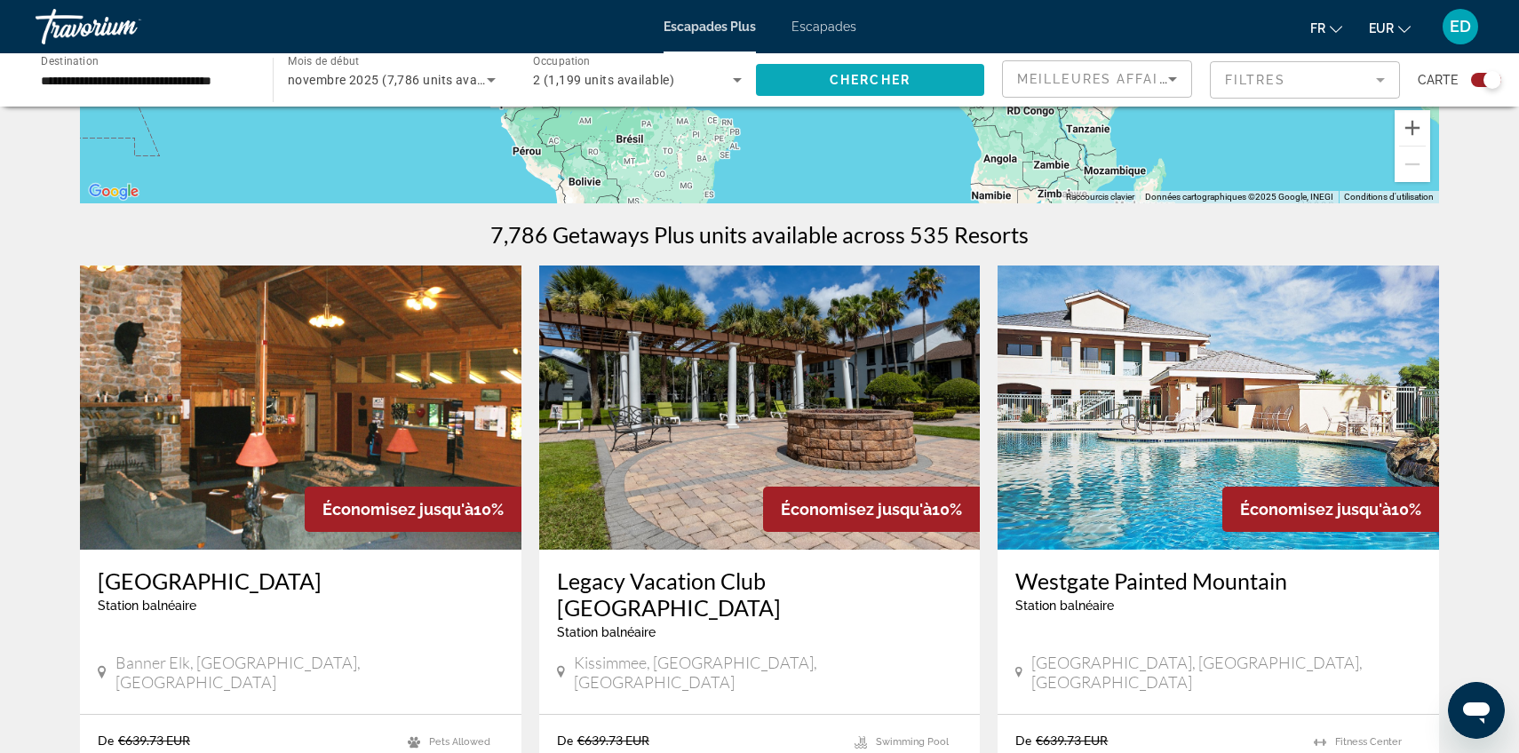
click at [956, 78] on span "Widget de recherche" at bounding box center [870, 80] width 228 height 43
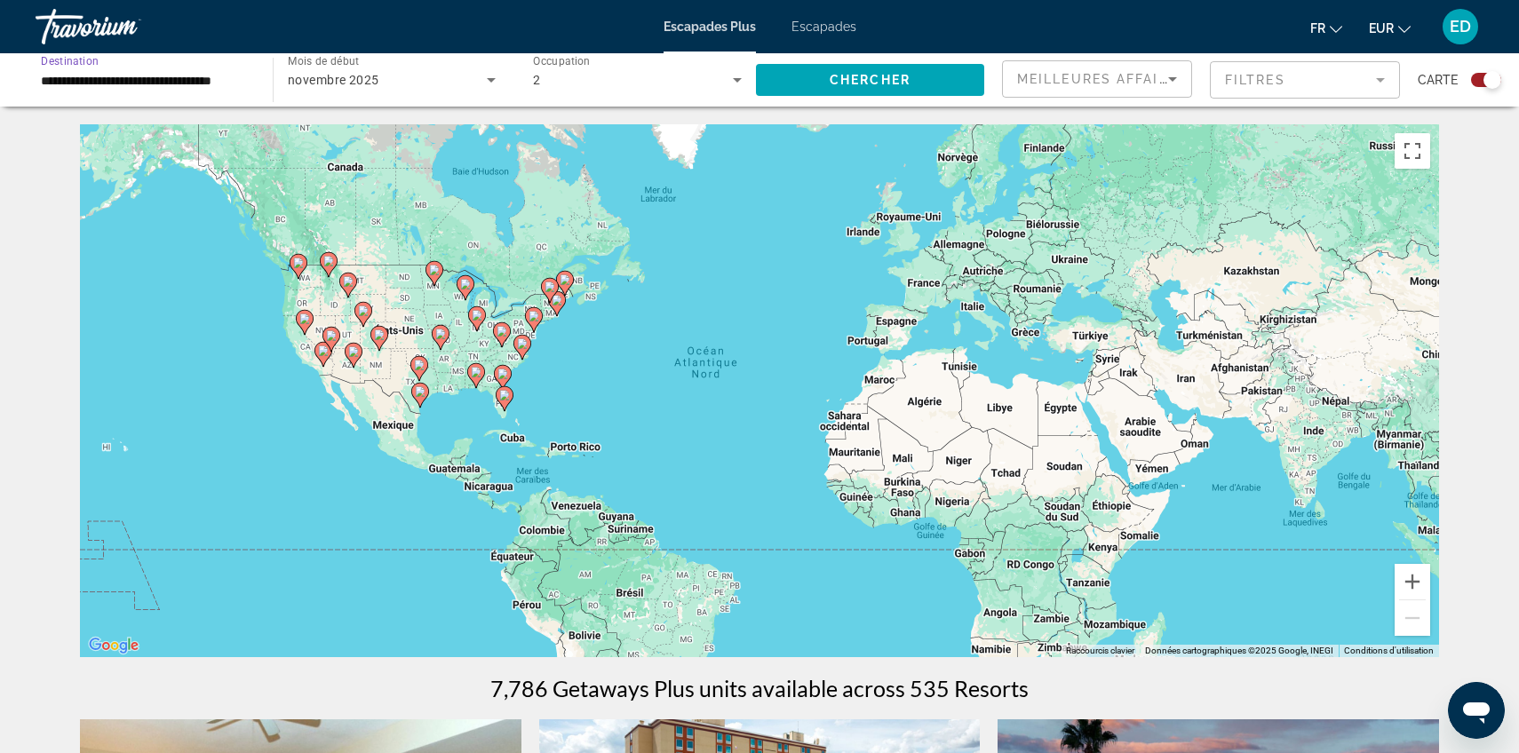
click at [173, 88] on input "**********" at bounding box center [145, 80] width 209 height 21
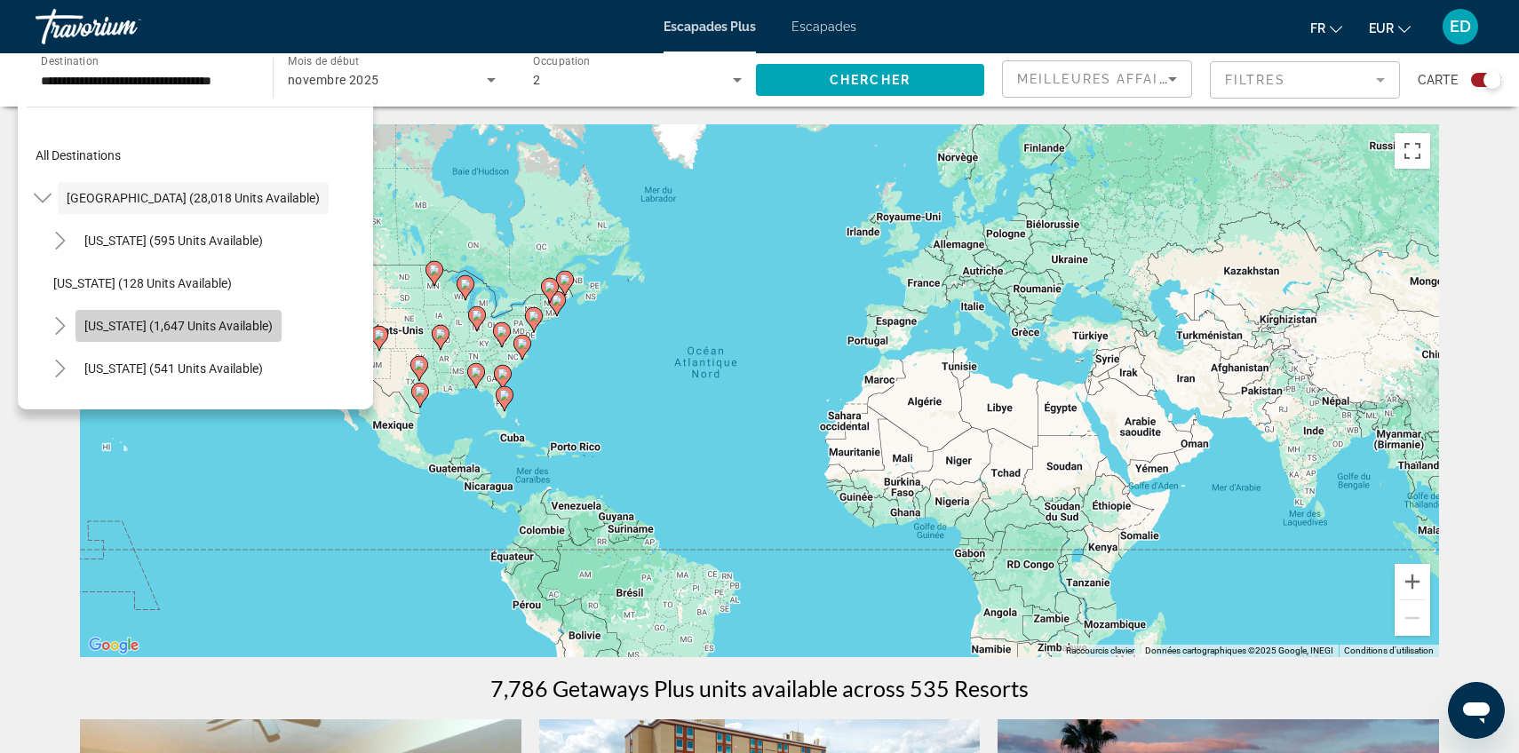
click at [198, 330] on span "[US_STATE] (1,647 units available)" at bounding box center [178, 326] width 188 height 14
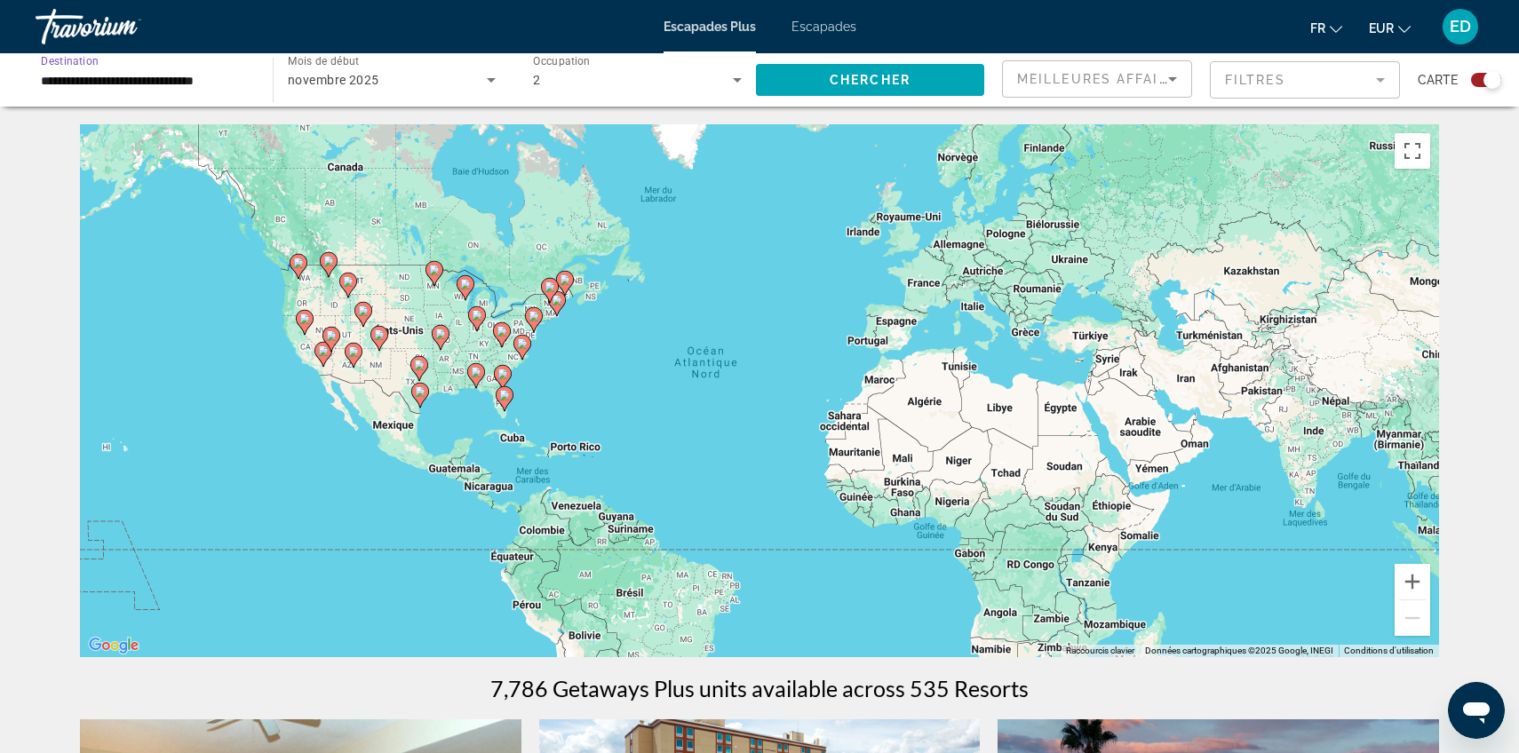
click at [100, 83] on input "**********" at bounding box center [145, 80] width 209 height 21
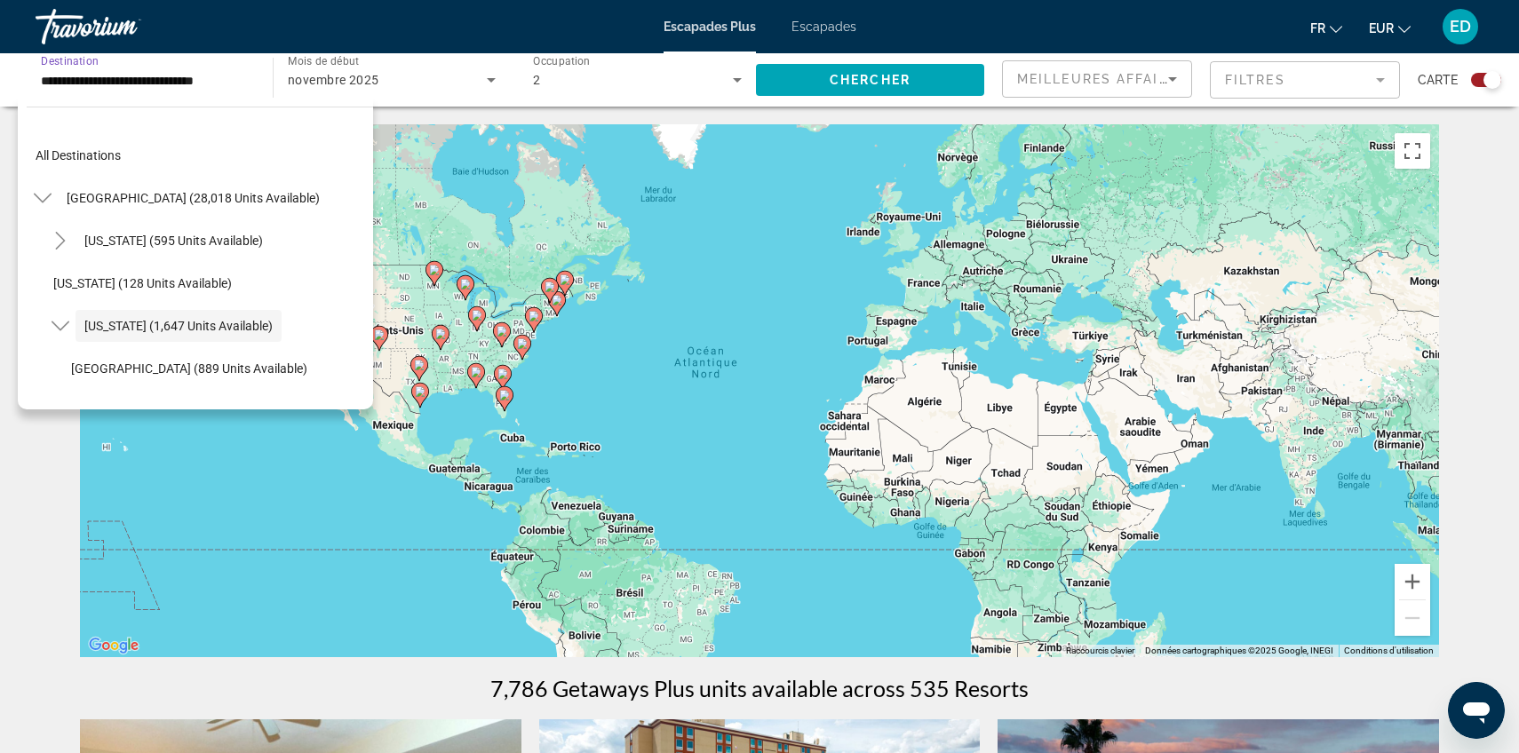
scroll to position [63, 0]
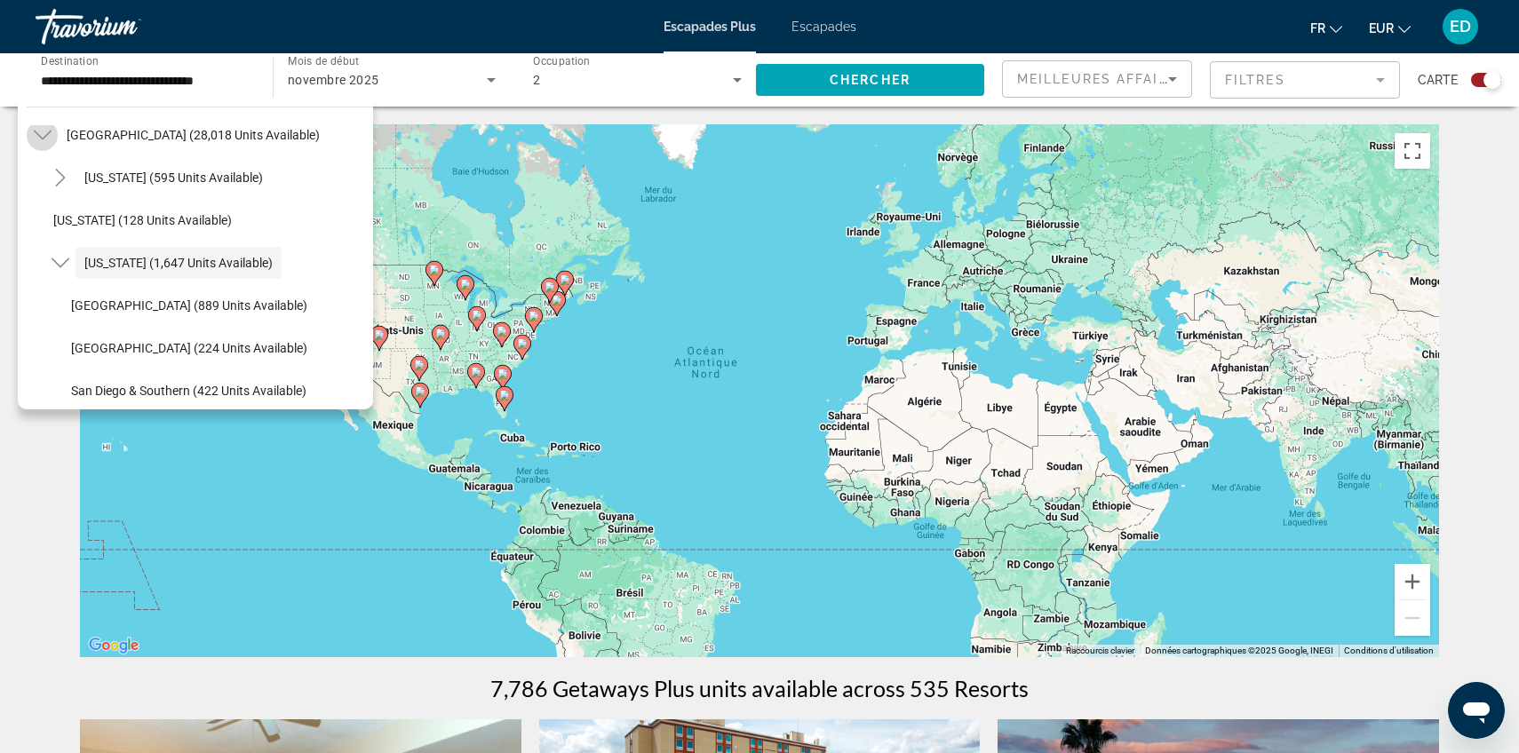
click at [44, 132] on icon "Toggle United States (28,018 units available)" at bounding box center [43, 135] width 18 height 18
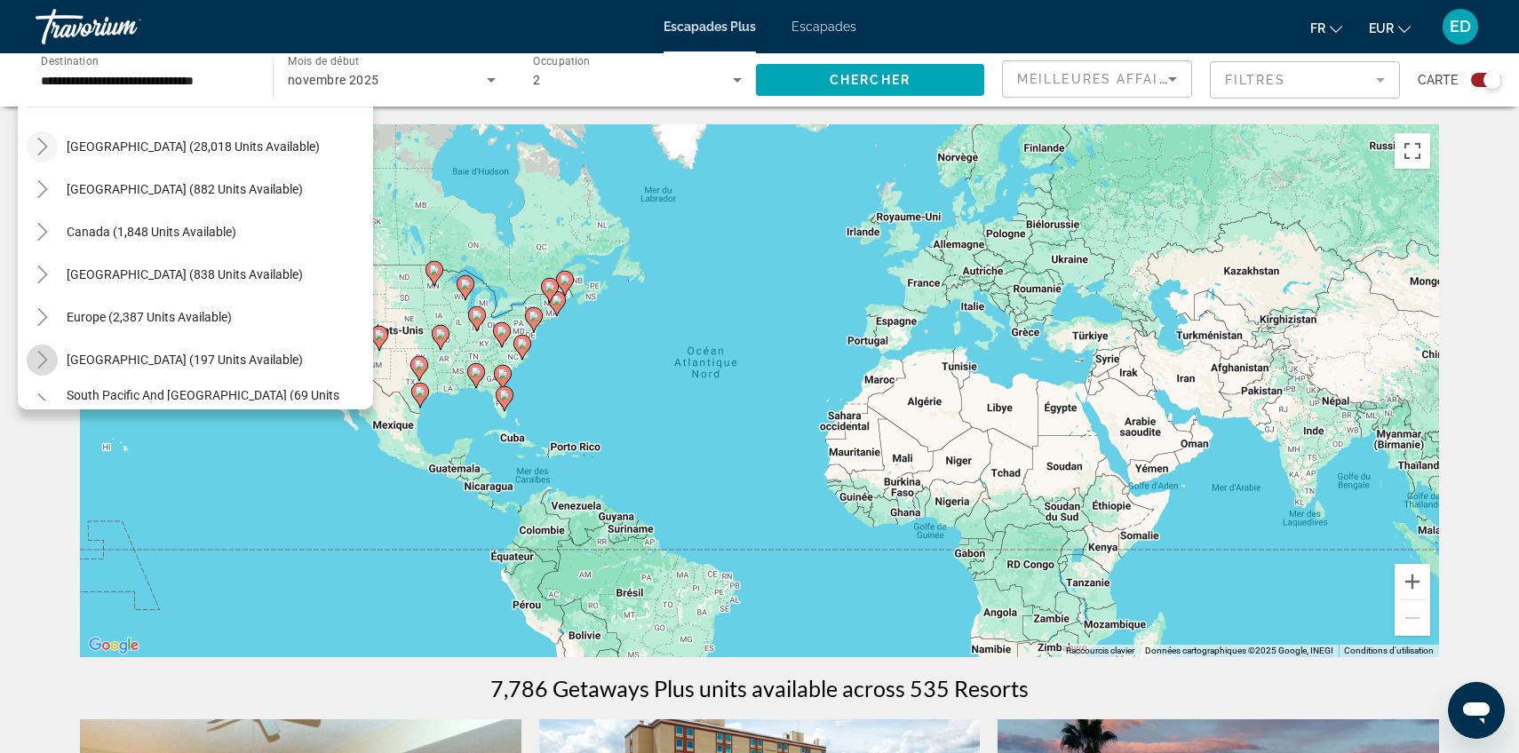
click at [41, 355] on icon "Toggle Australia (197 units available)" at bounding box center [43, 360] width 18 height 18
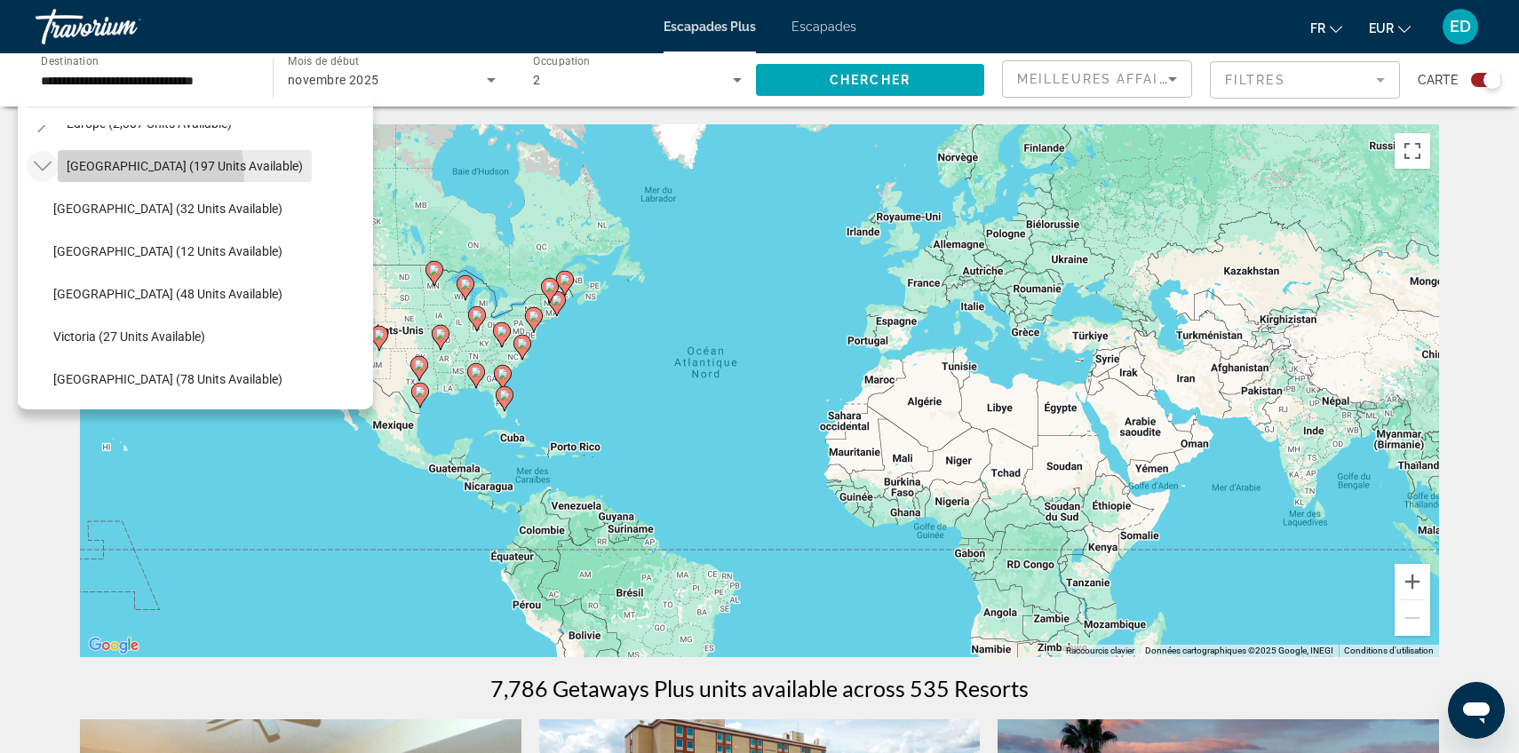
click at [110, 177] on span "Widget de recherche" at bounding box center [185, 166] width 254 height 43
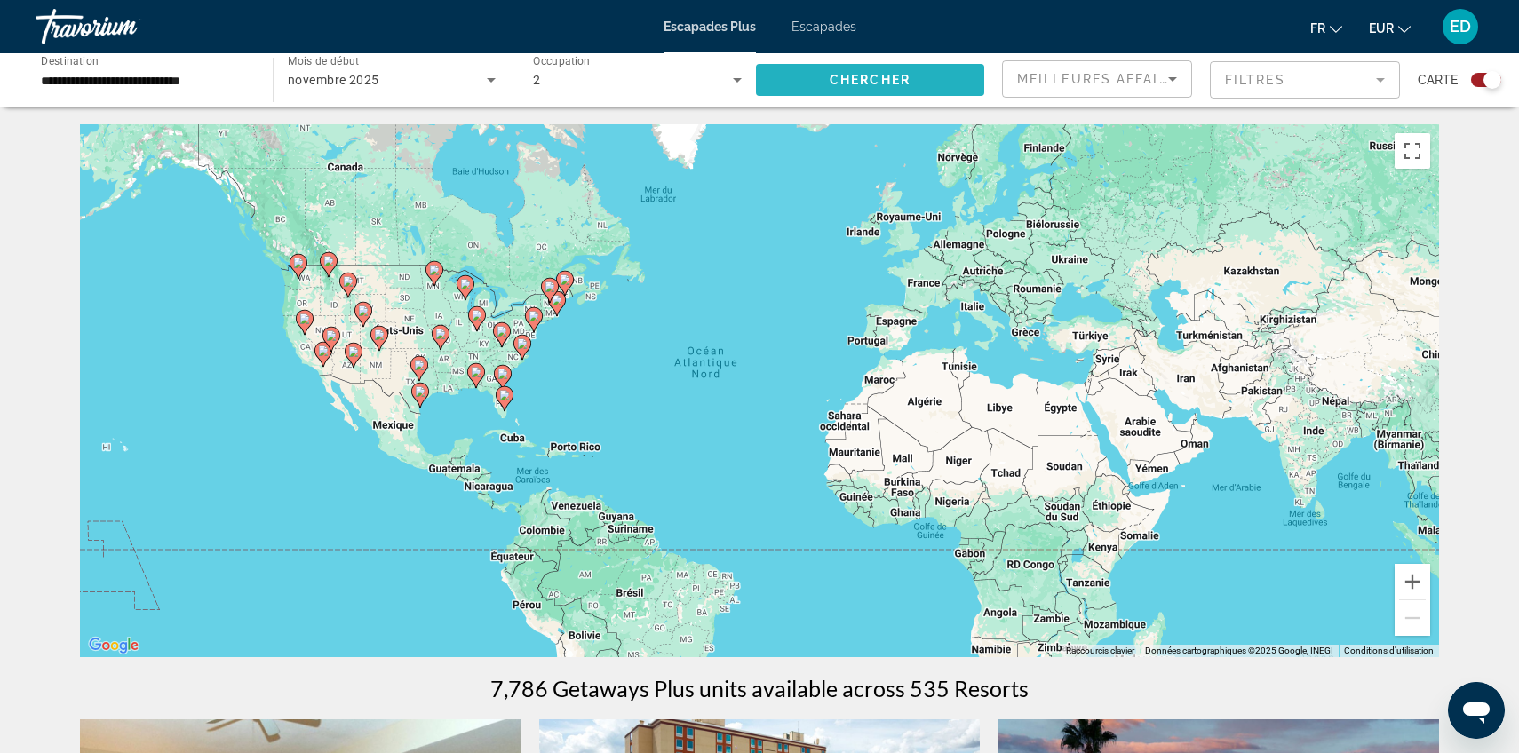
click at [822, 79] on span "Widget de recherche" at bounding box center [870, 80] width 228 height 43
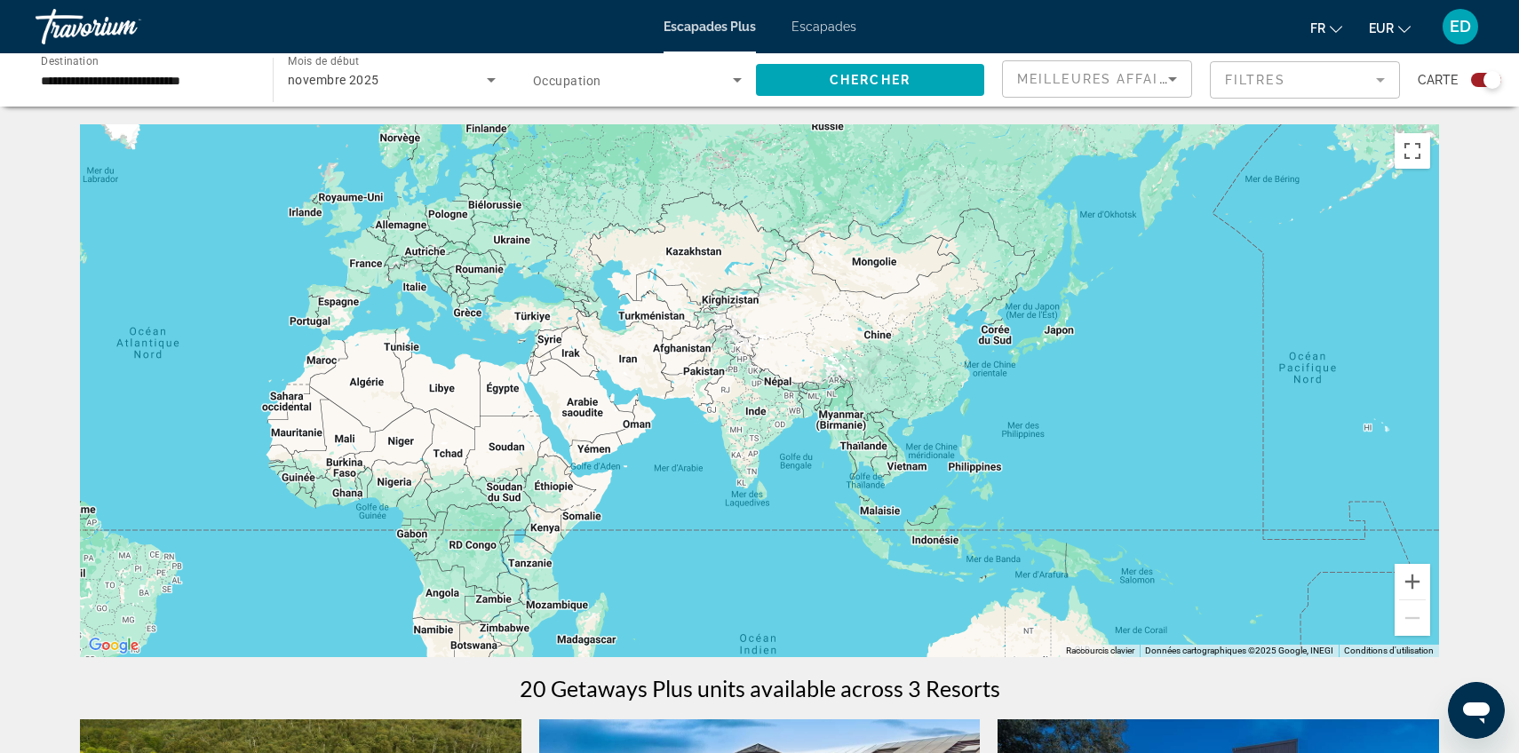
drag, startPoint x: 1282, startPoint y: 520, endPoint x: 722, endPoint y: 499, distance: 560.0
click at [722, 499] on div "Contenu principal" at bounding box center [759, 390] width 1359 height 533
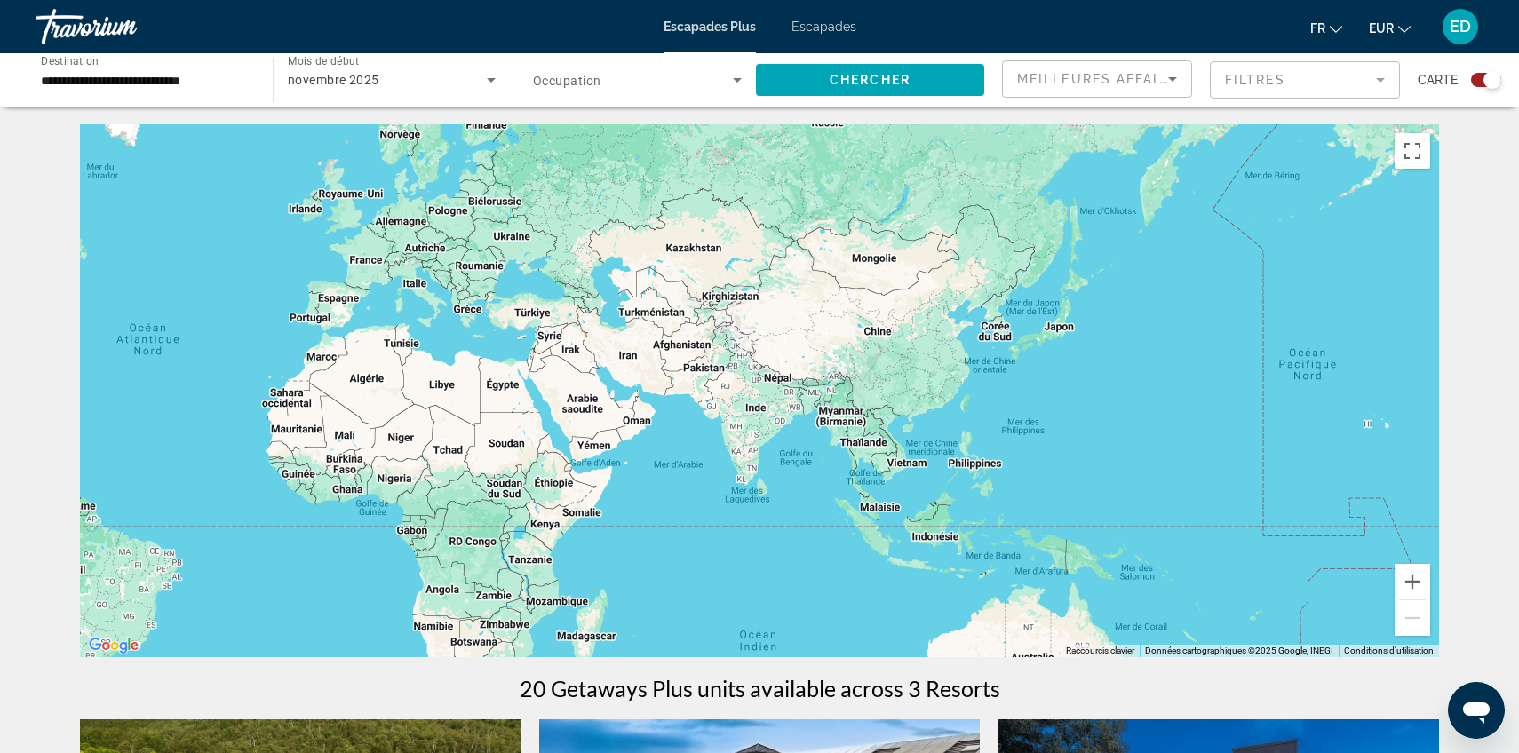
click at [488, 73] on icon "Widget de recherche" at bounding box center [491, 79] width 21 height 21
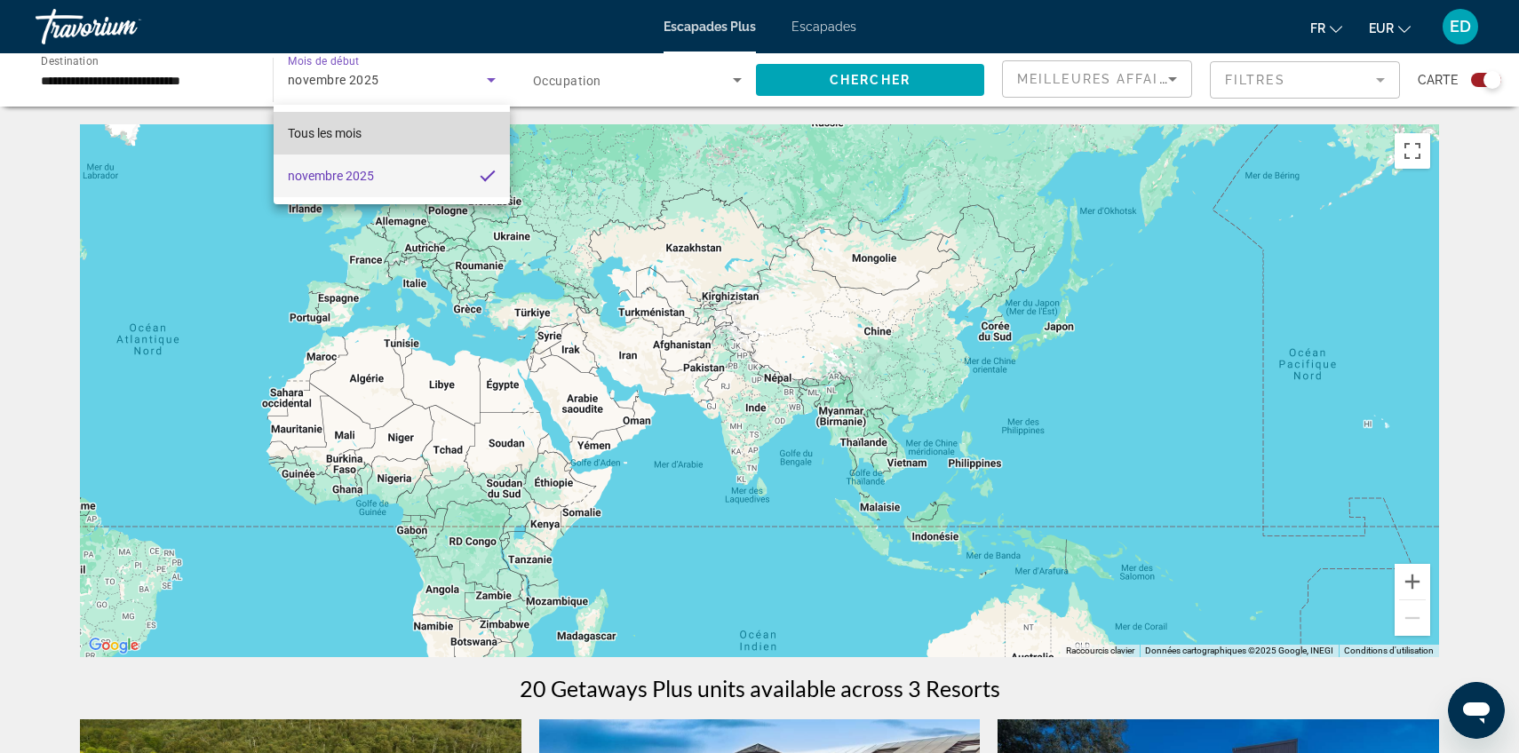
click at [396, 136] on mat-option "Tous les mois" at bounding box center [392, 133] width 236 height 43
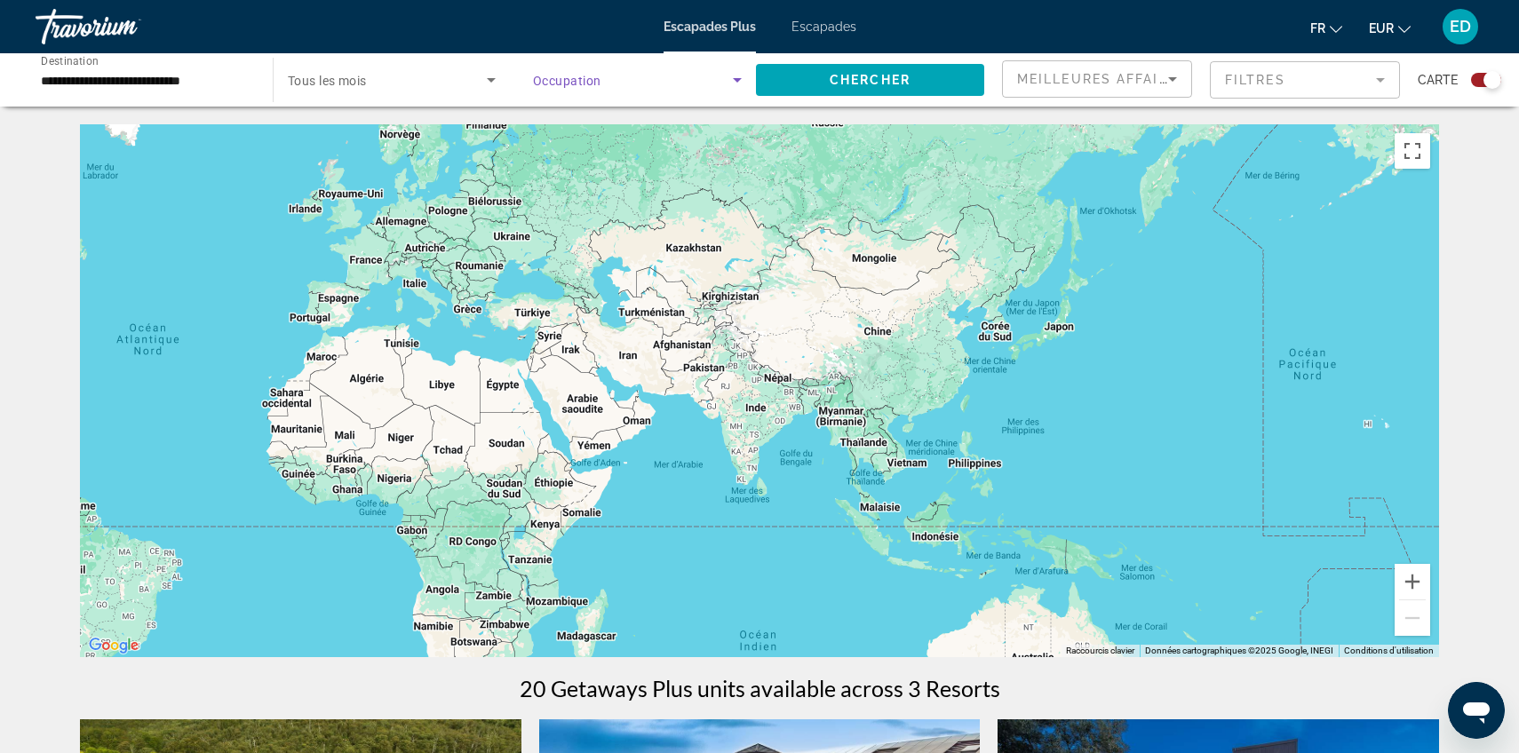
click at [690, 79] on span "Widget de recherche" at bounding box center [633, 79] width 200 height 21
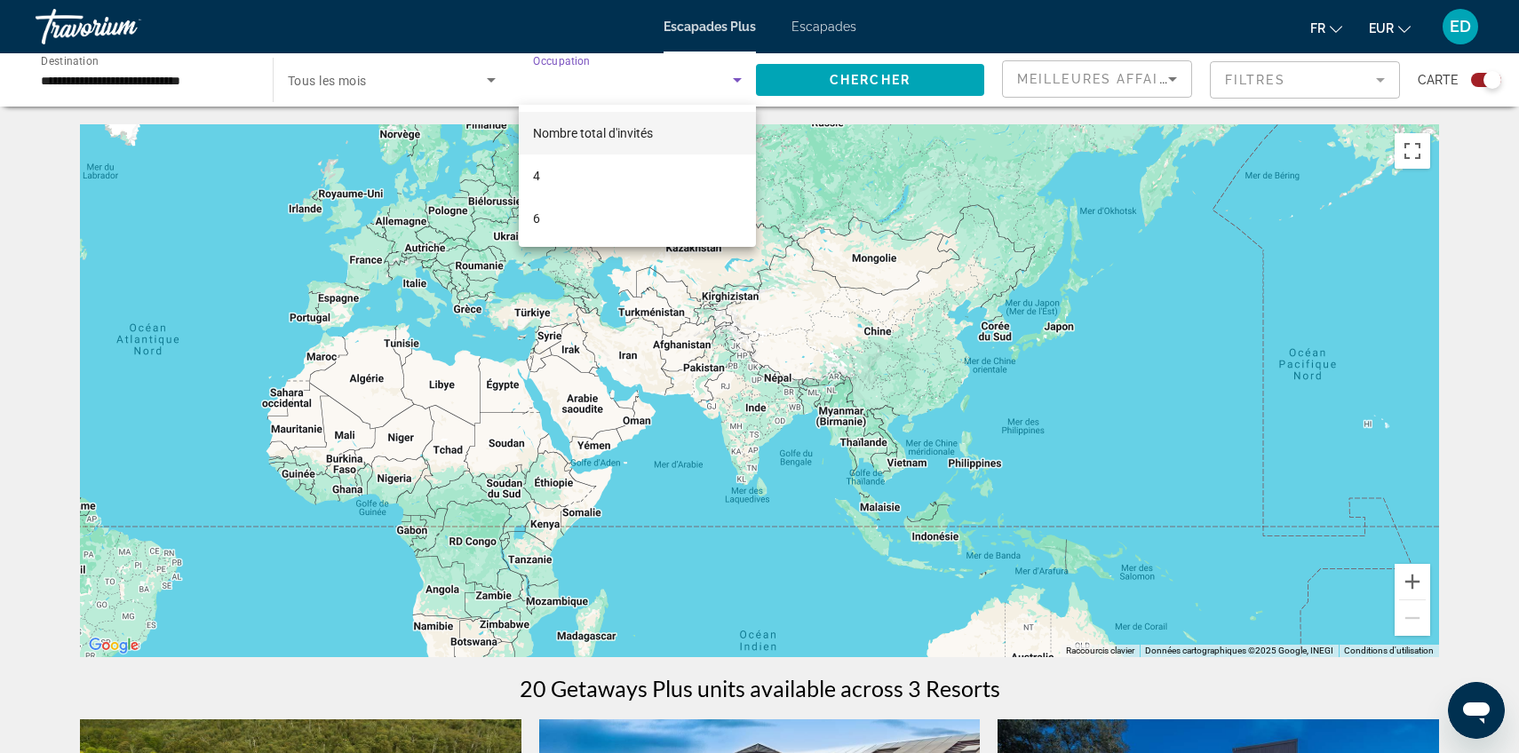
click at [687, 81] on div at bounding box center [759, 376] width 1519 height 753
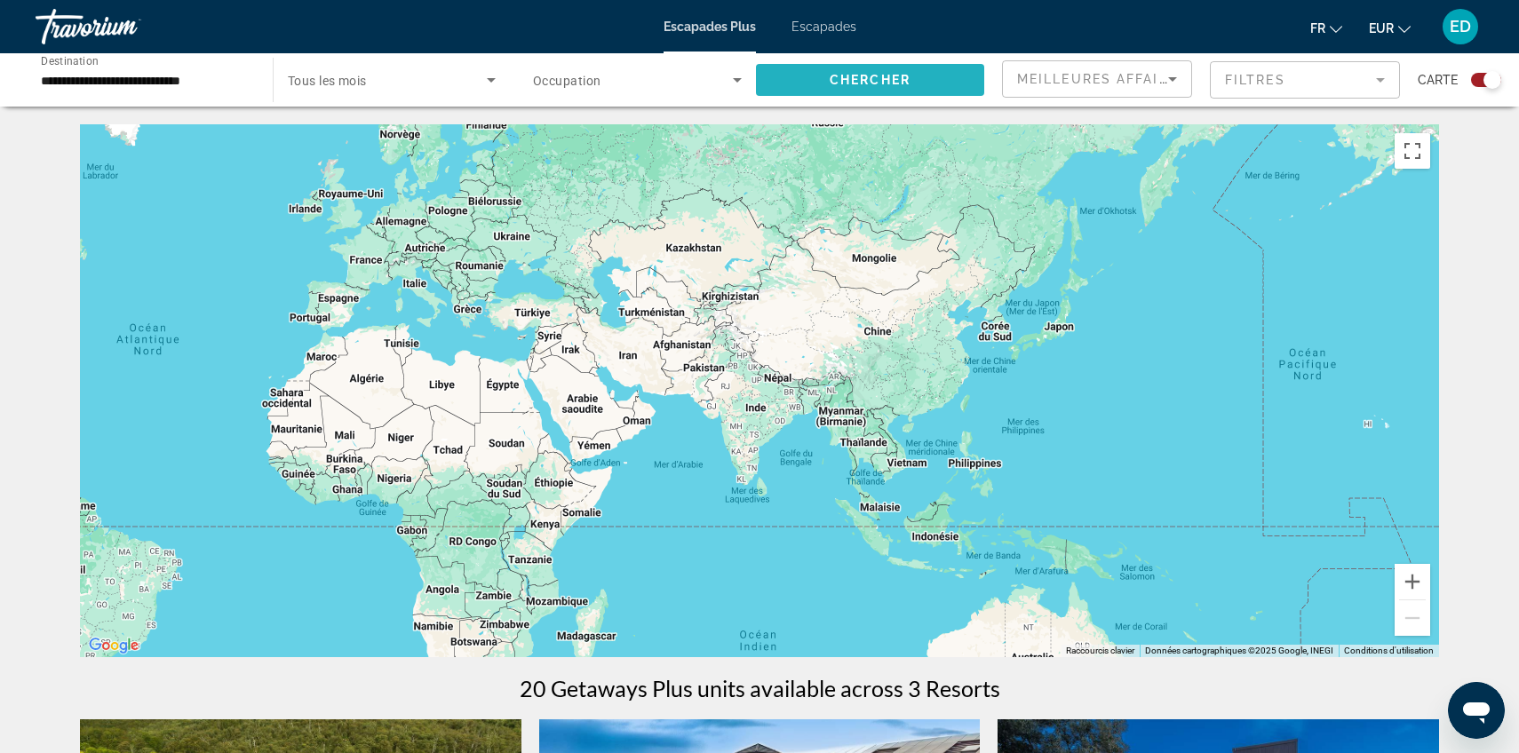
click at [843, 84] on font "Chercher" at bounding box center [870, 80] width 81 height 14
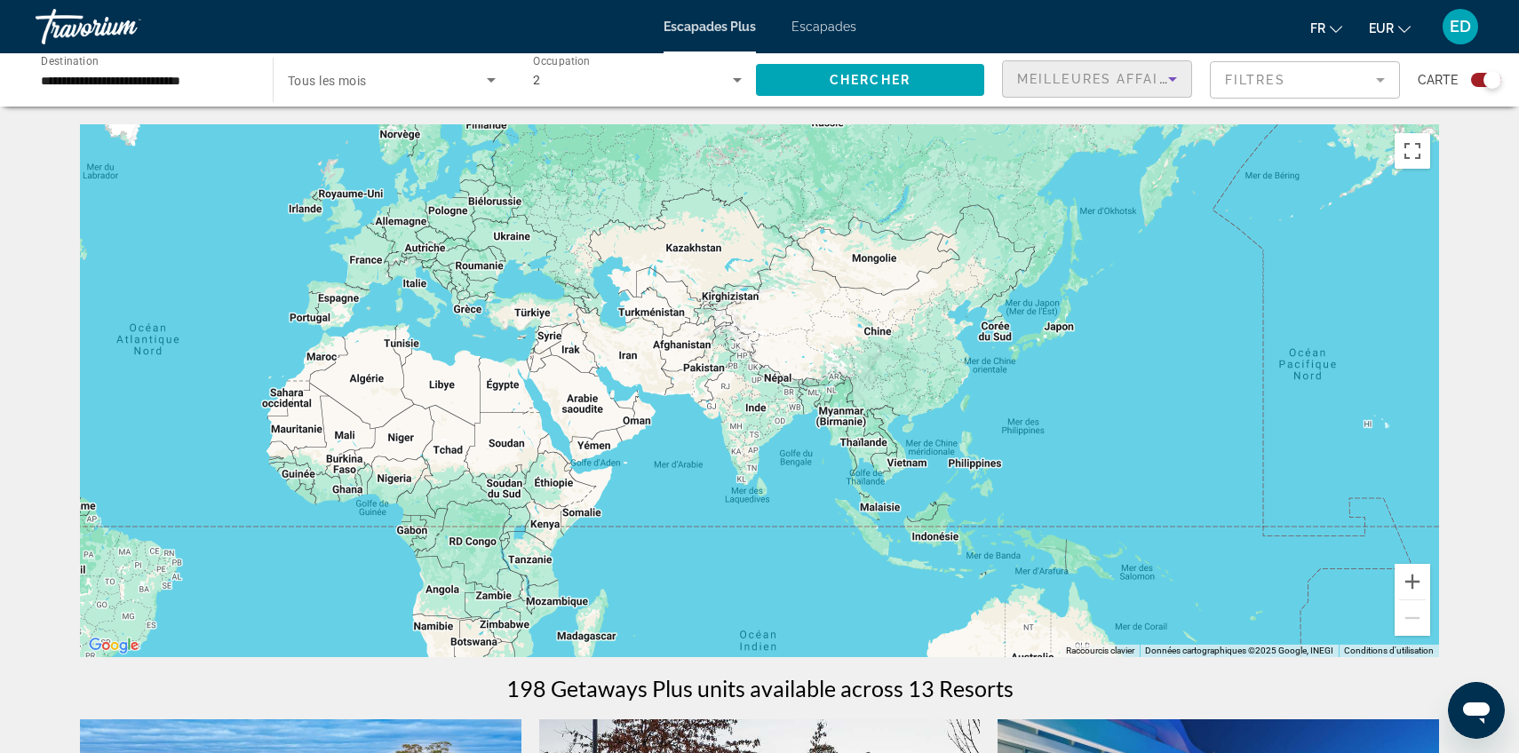
click at [1051, 88] on div "Meilleures affaires" at bounding box center [1092, 78] width 151 height 21
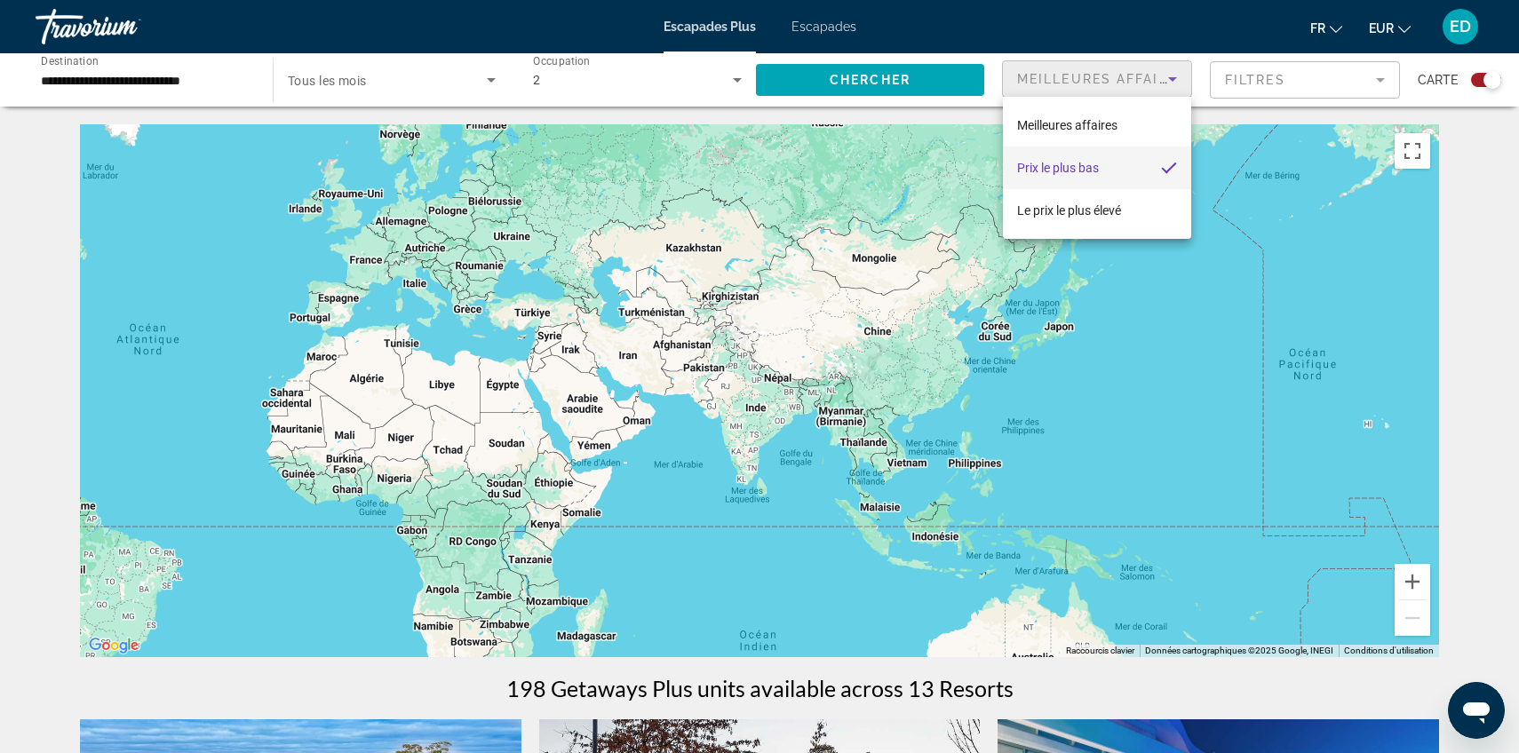
drag, startPoint x: 938, startPoint y: 379, endPoint x: 777, endPoint y: 196, distance: 243.6
click at [776, 197] on div at bounding box center [759, 376] width 1519 height 753
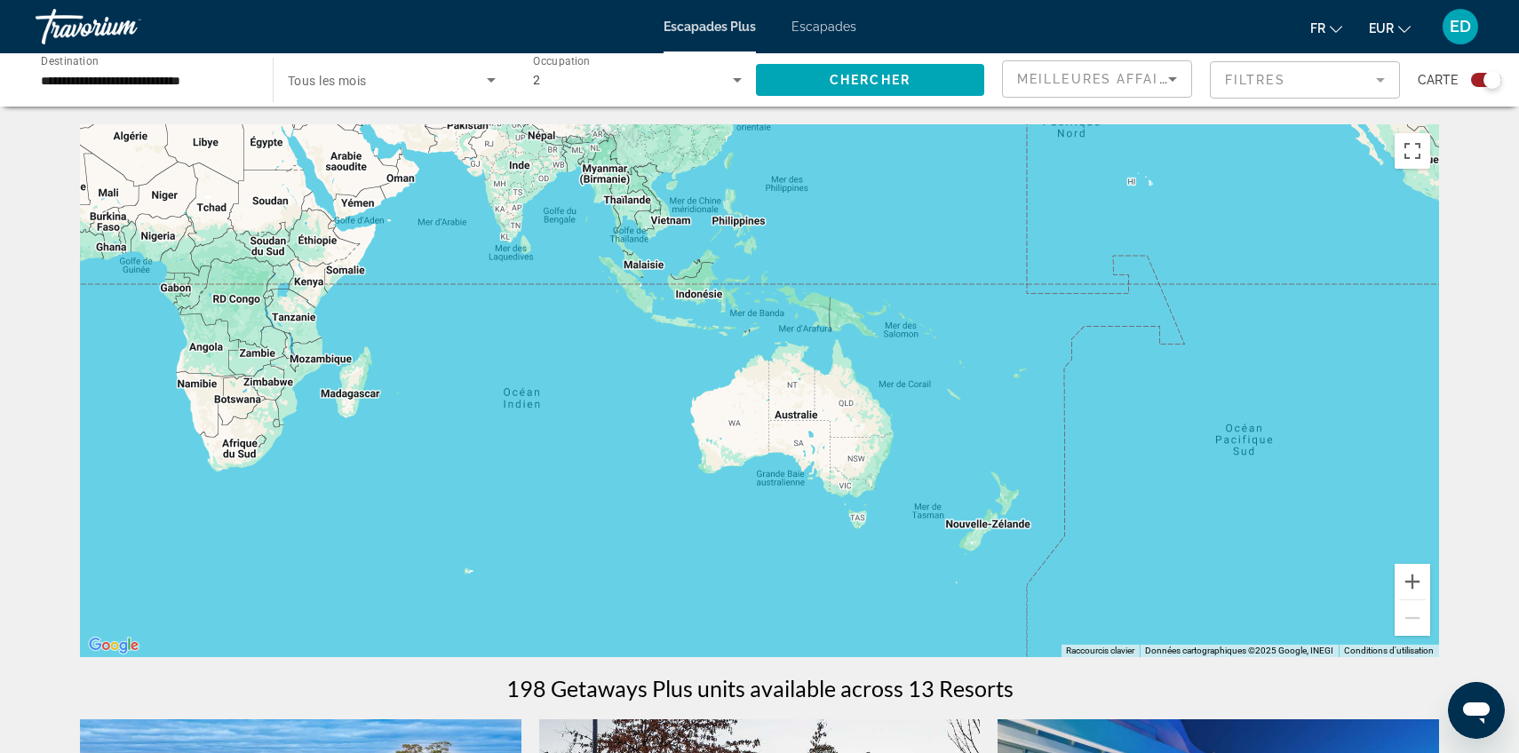
drag, startPoint x: 891, startPoint y: 309, endPoint x: 656, endPoint y: 66, distance: 337.9
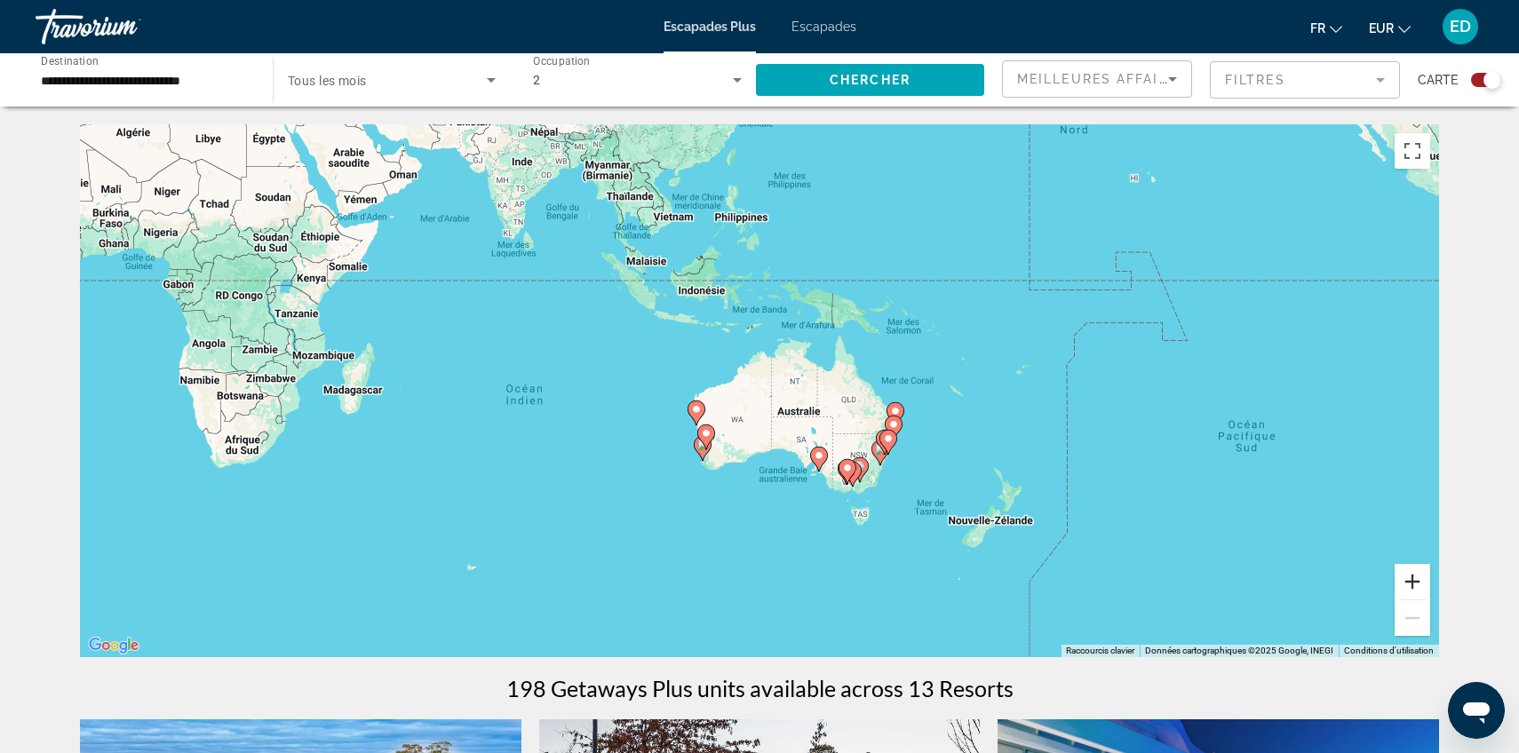
click at [1419, 592] on button "Zoom avant" at bounding box center [1412, 582] width 36 height 36
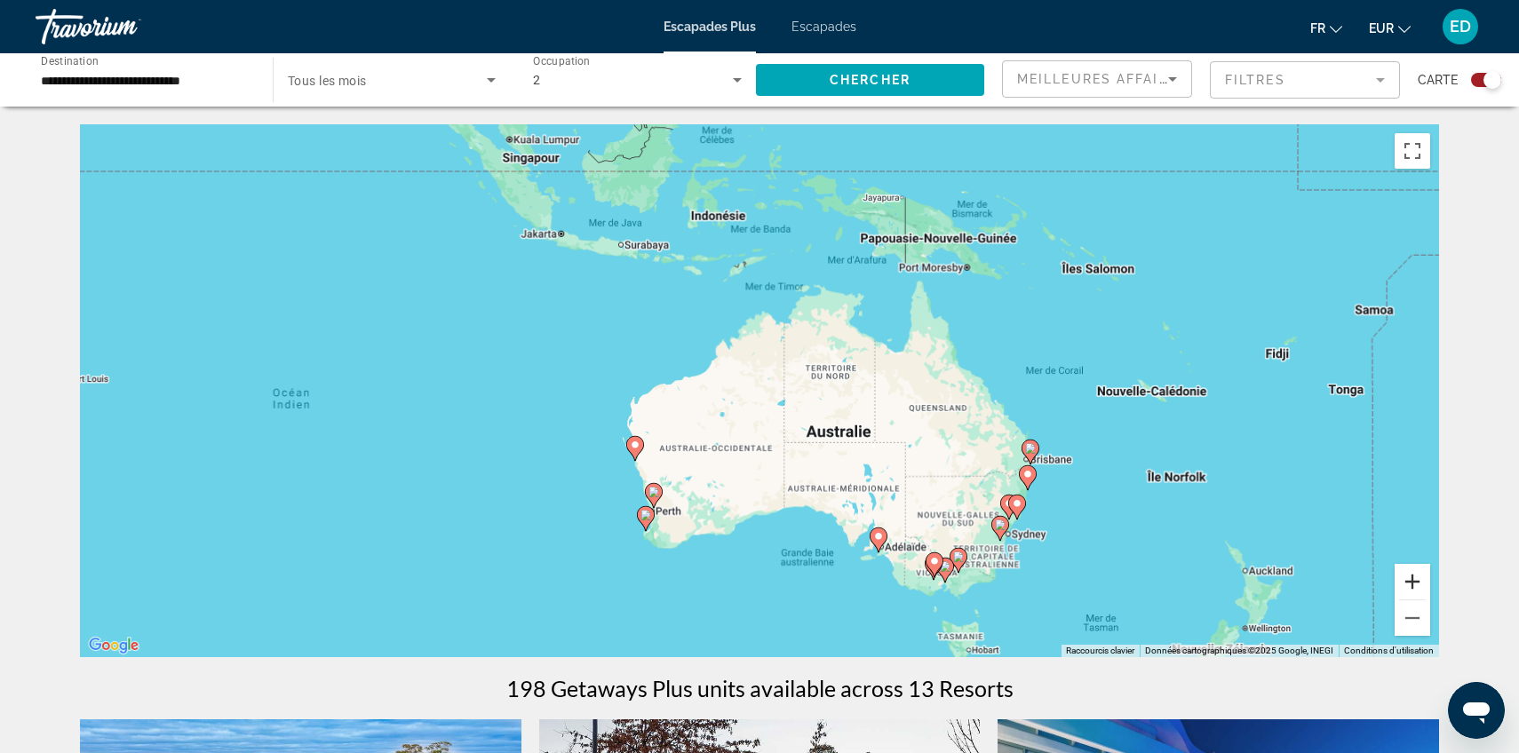
click at [1419, 592] on button "Zoom avant" at bounding box center [1412, 582] width 36 height 36
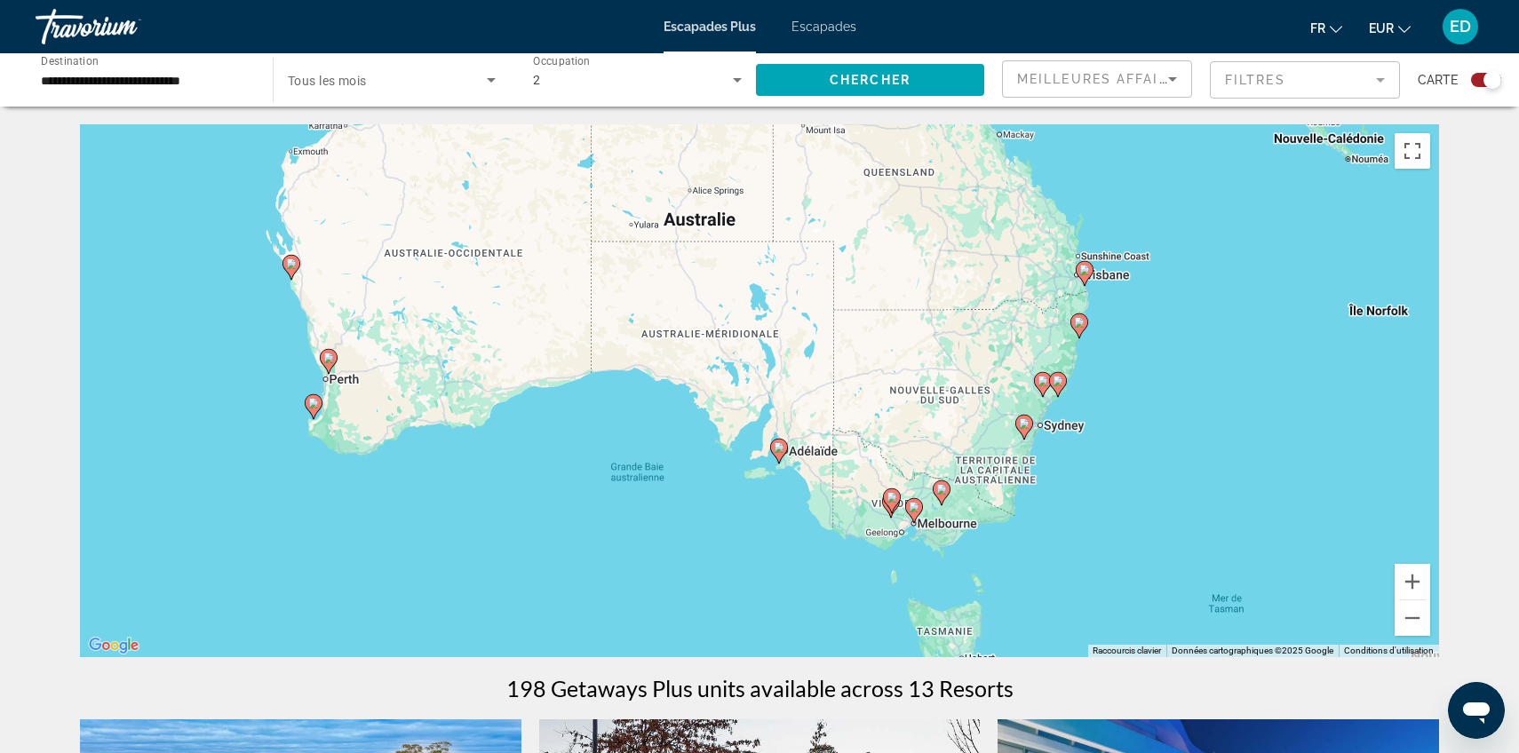
drag, startPoint x: 1172, startPoint y: 498, endPoint x: 952, endPoint y: 242, distance: 337.0
click at [952, 242] on div "Pour activer le glissement avec le clavier, appuyez sur Alt+Entrée. Une fois ce…" at bounding box center [759, 390] width 1359 height 533
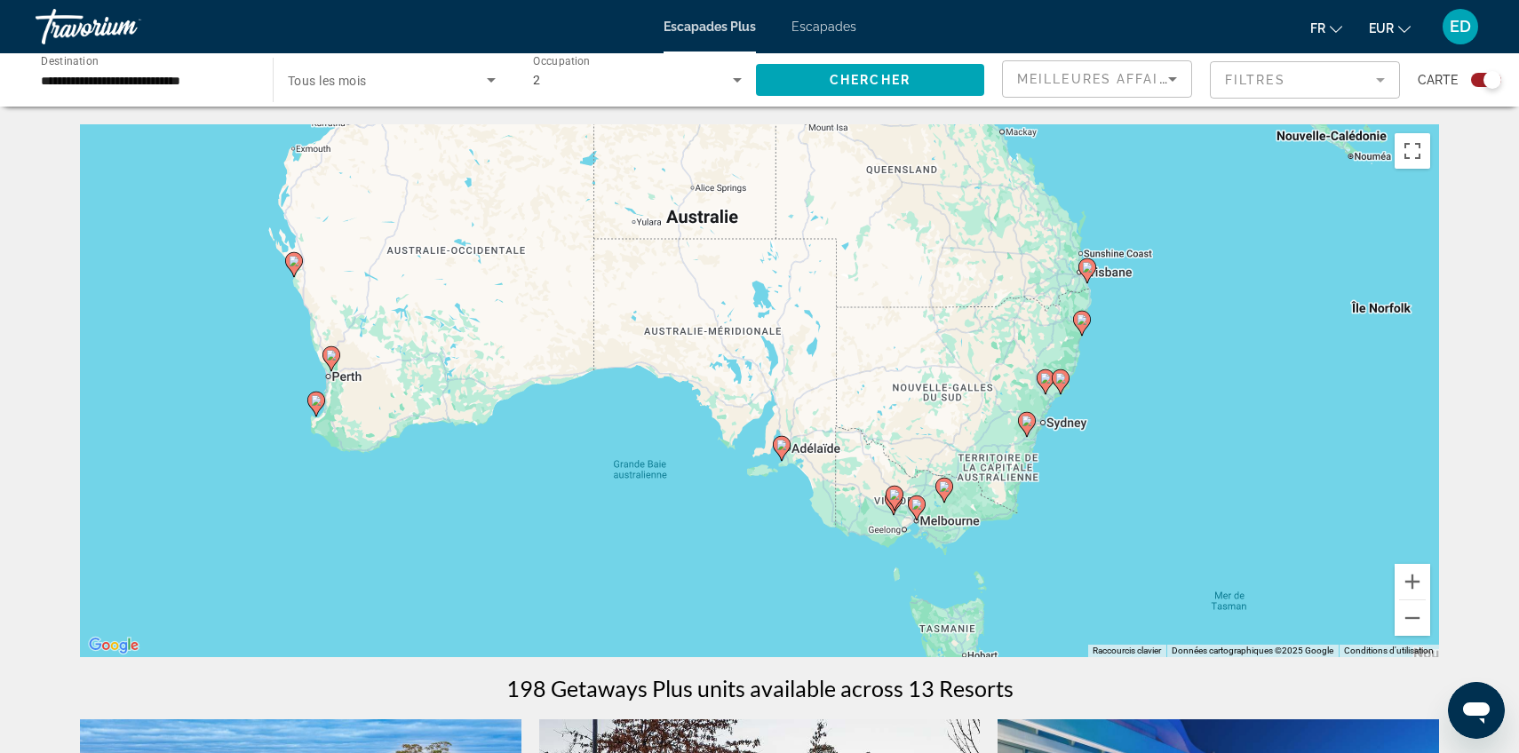
click at [1030, 424] on image "Contenu principal" at bounding box center [1026, 421] width 11 height 11
type input "**********"
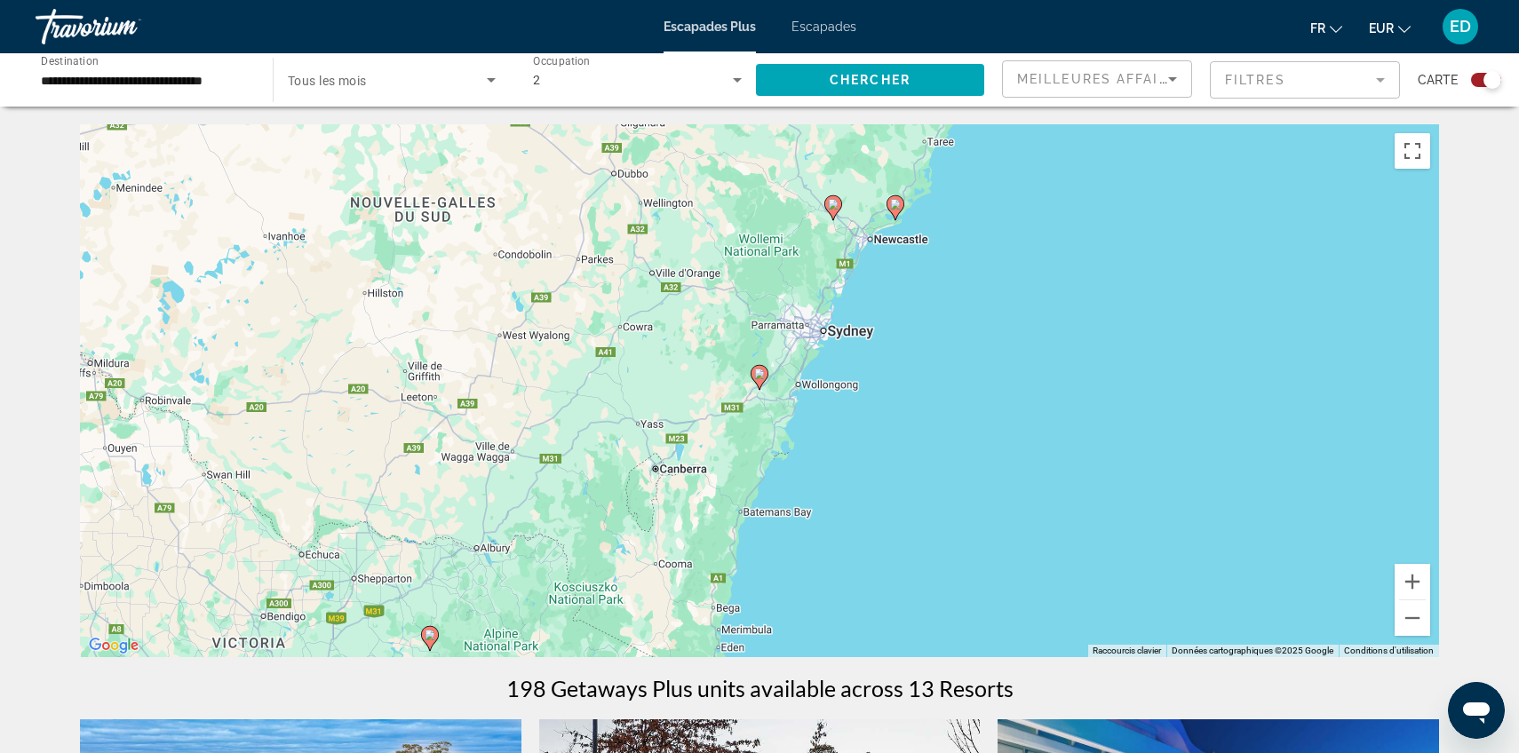
click at [763, 372] on image "Contenu principal" at bounding box center [759, 374] width 11 height 11
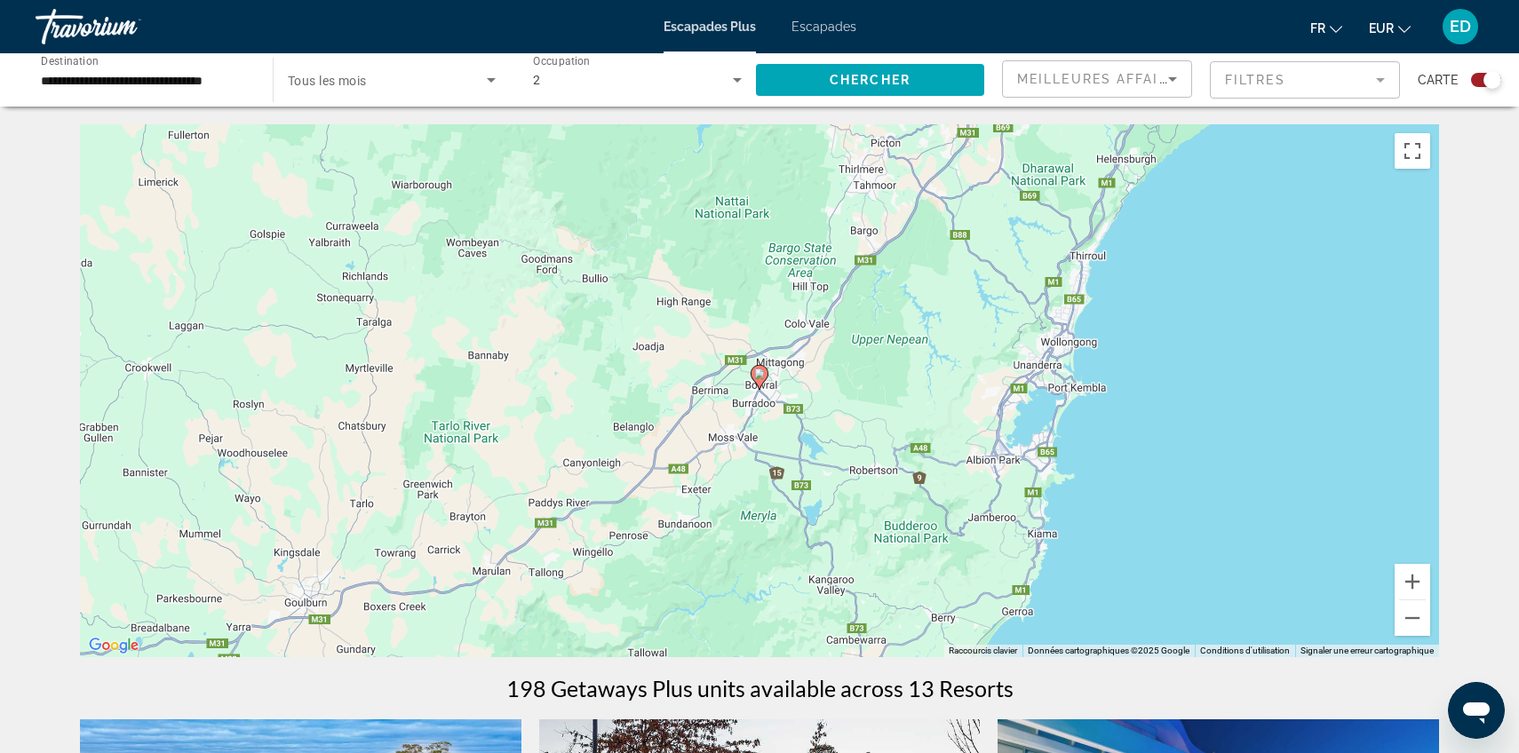
click at [759, 372] on image "Contenu principal" at bounding box center [759, 374] width 11 height 11
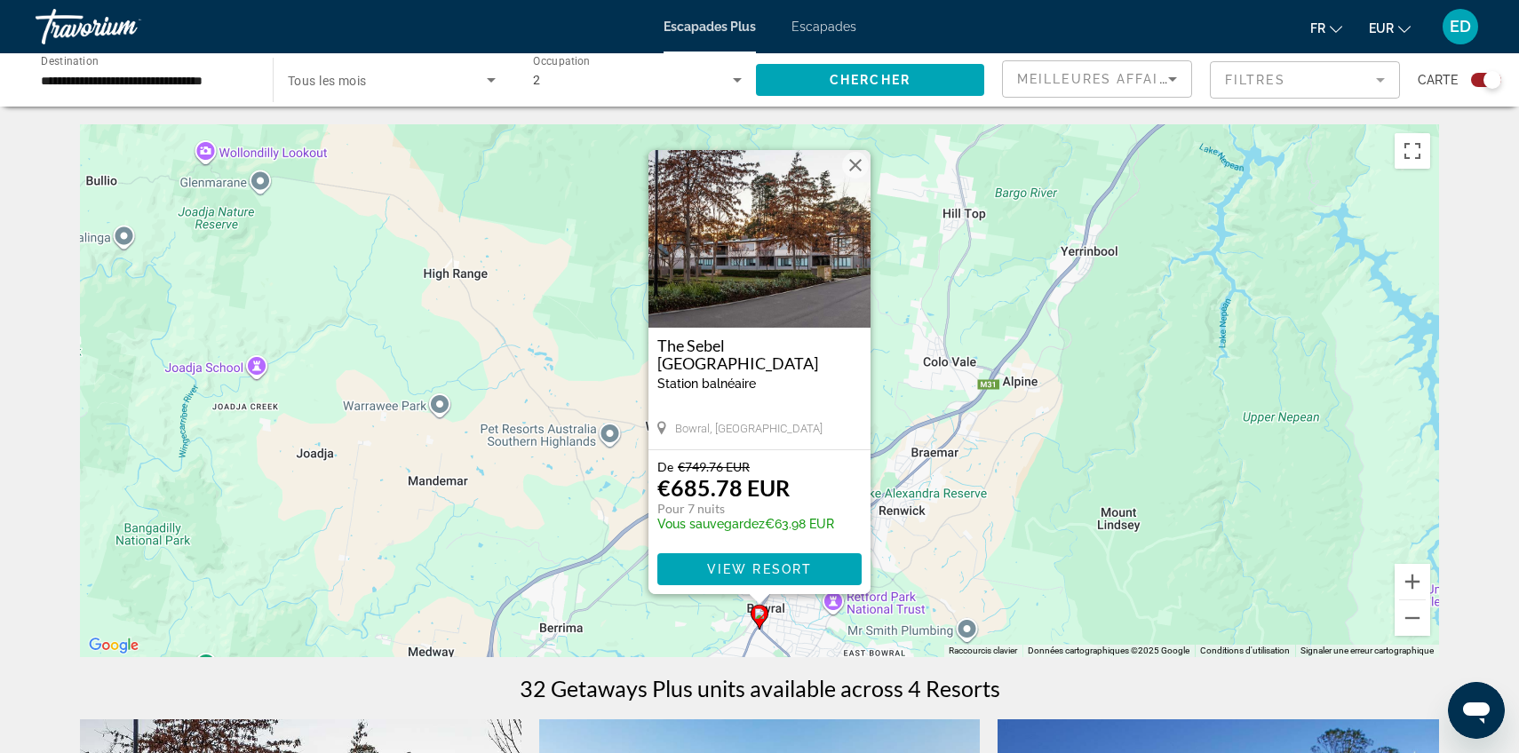
click at [856, 167] on button "Fermer" at bounding box center [855, 165] width 27 height 27
